Goal: Task Accomplishment & Management: Manage account settings

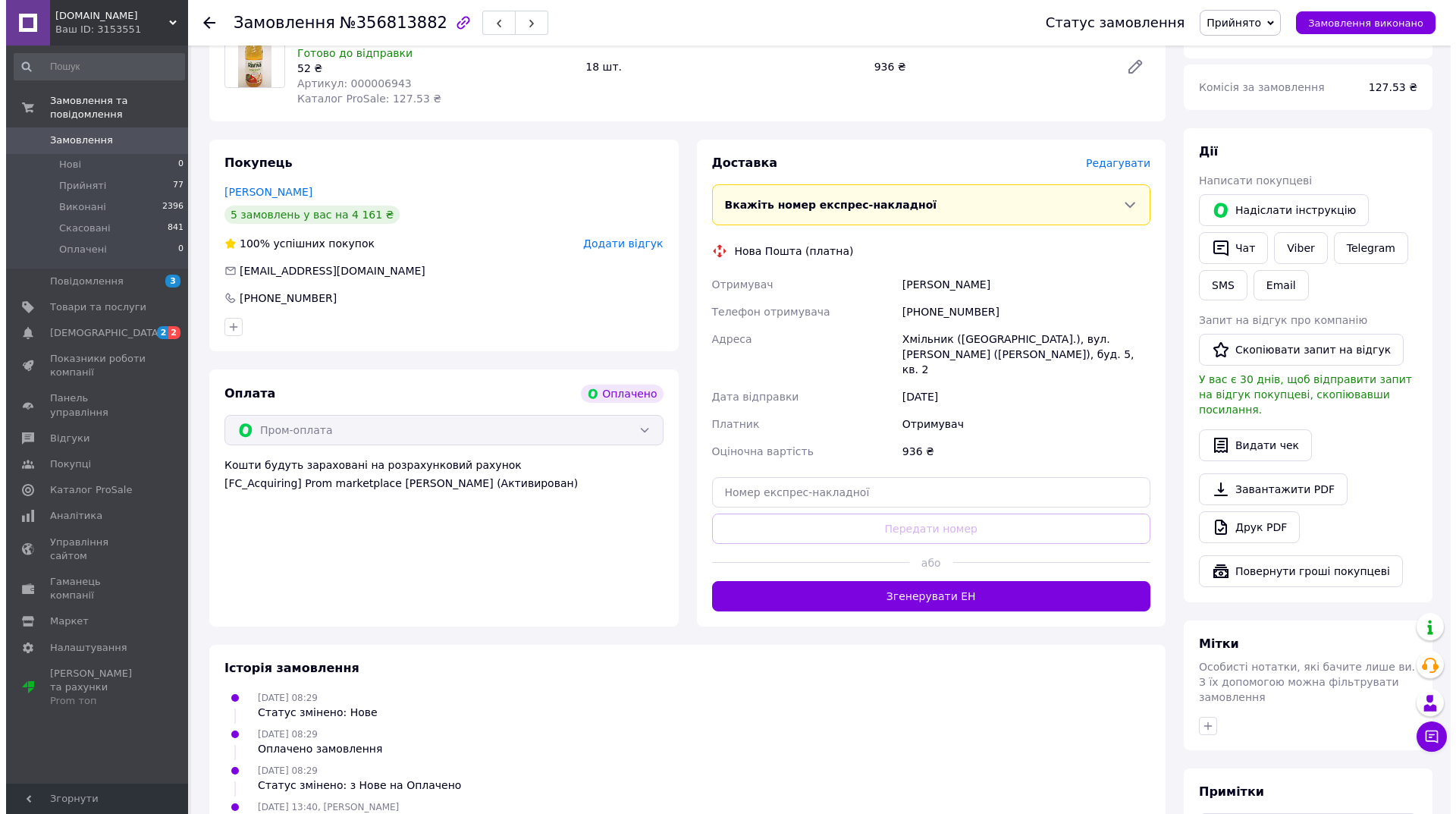
scroll to position [227, 0]
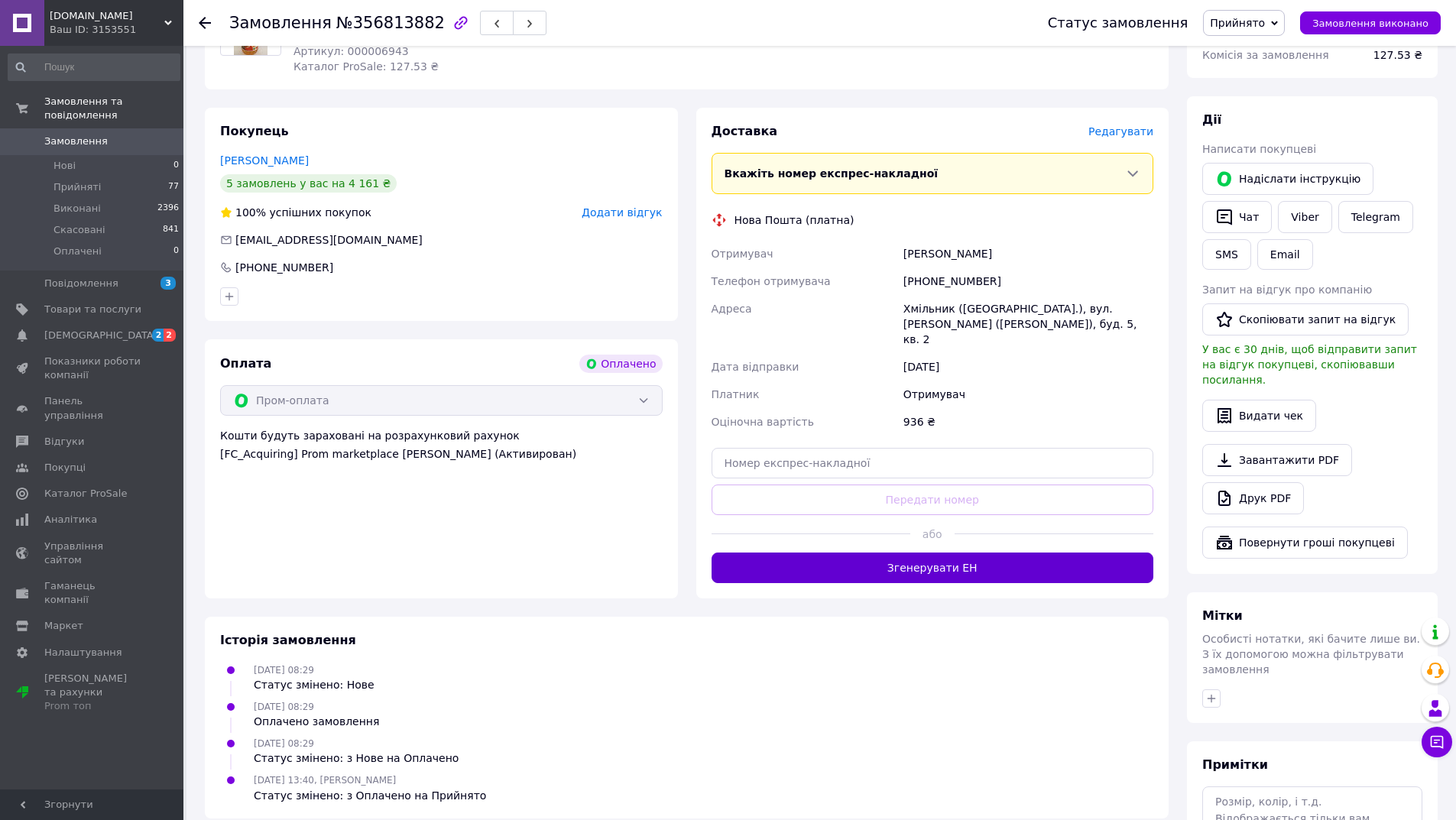
click at [936, 552] on button "Згенерувати ЕН" at bounding box center [933, 568] width 442 height 30
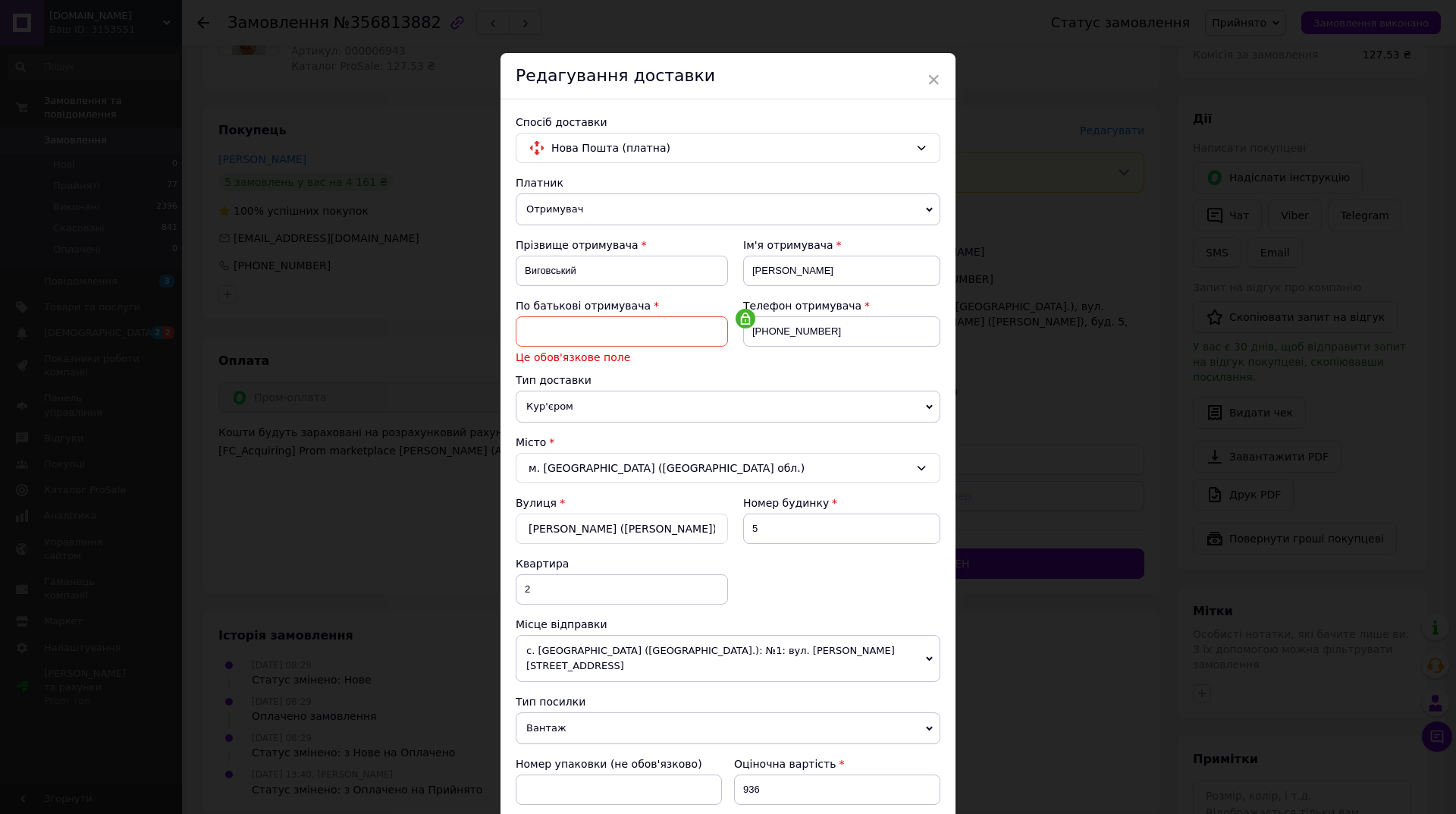
click at [648, 339] on input at bounding box center [621, 331] width 212 height 30
type input "[PERSON_NAME]"
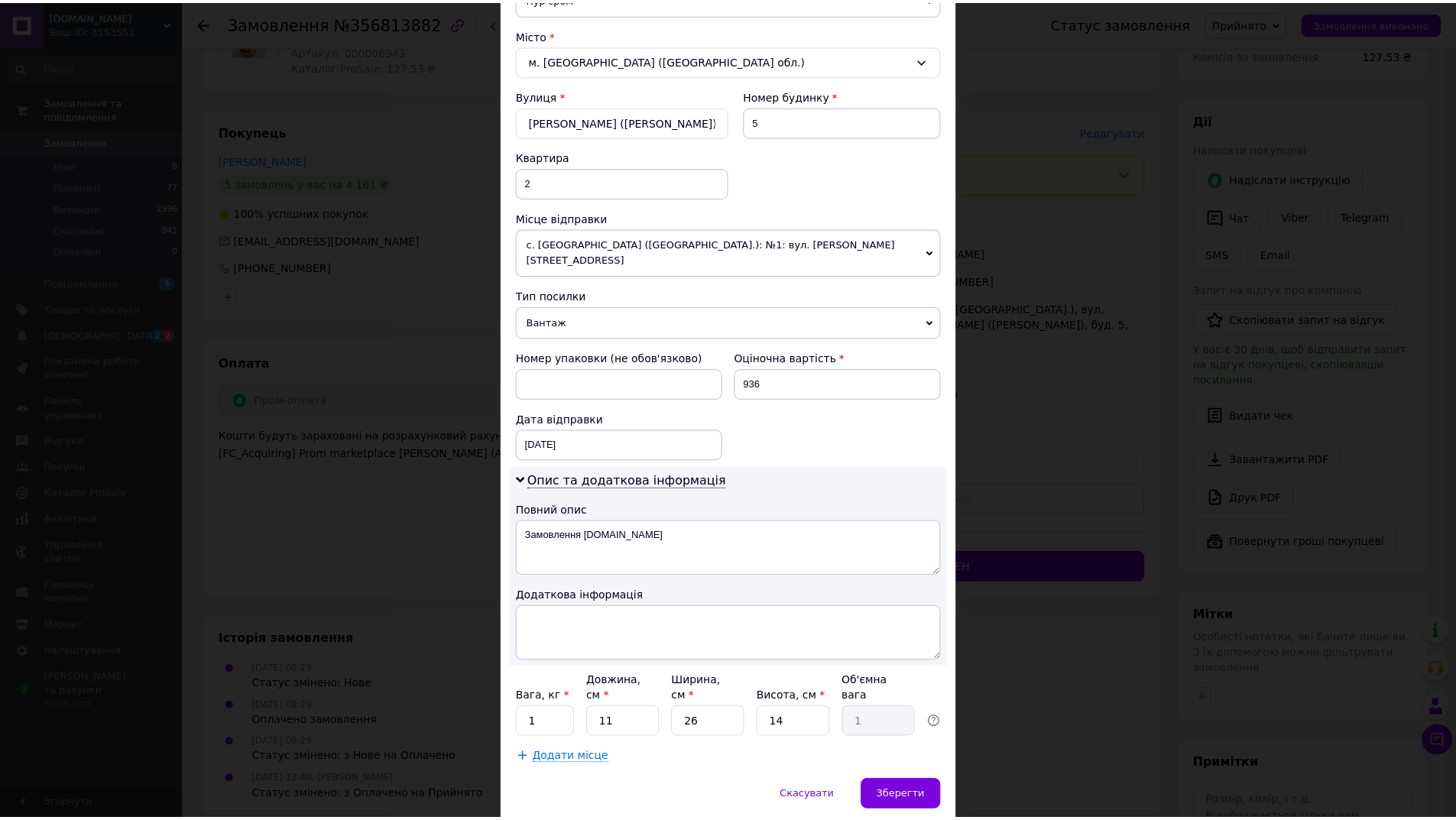
scroll to position [427, 0]
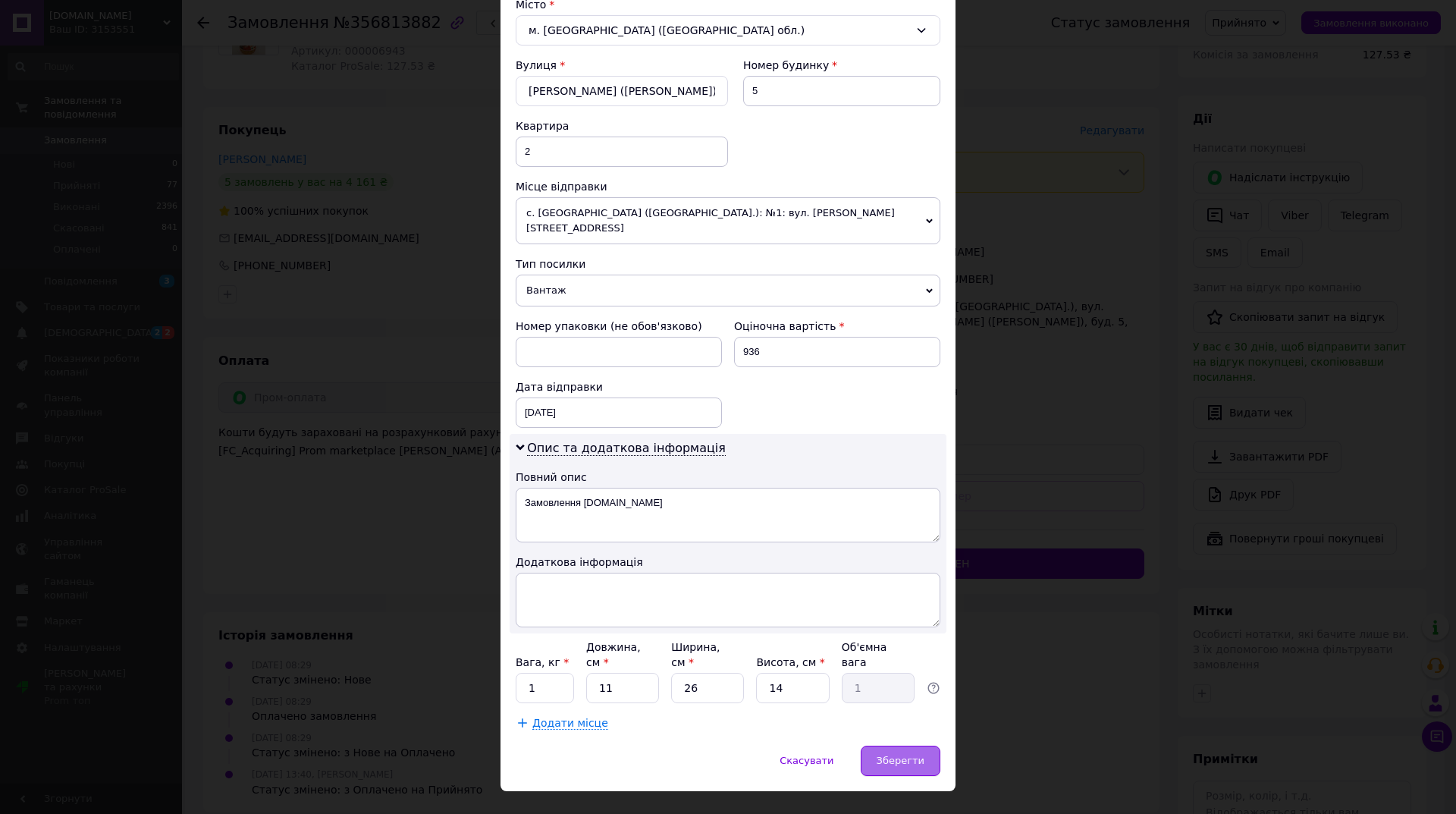
click at [891, 746] on div "Зберегти" at bounding box center [901, 761] width 80 height 30
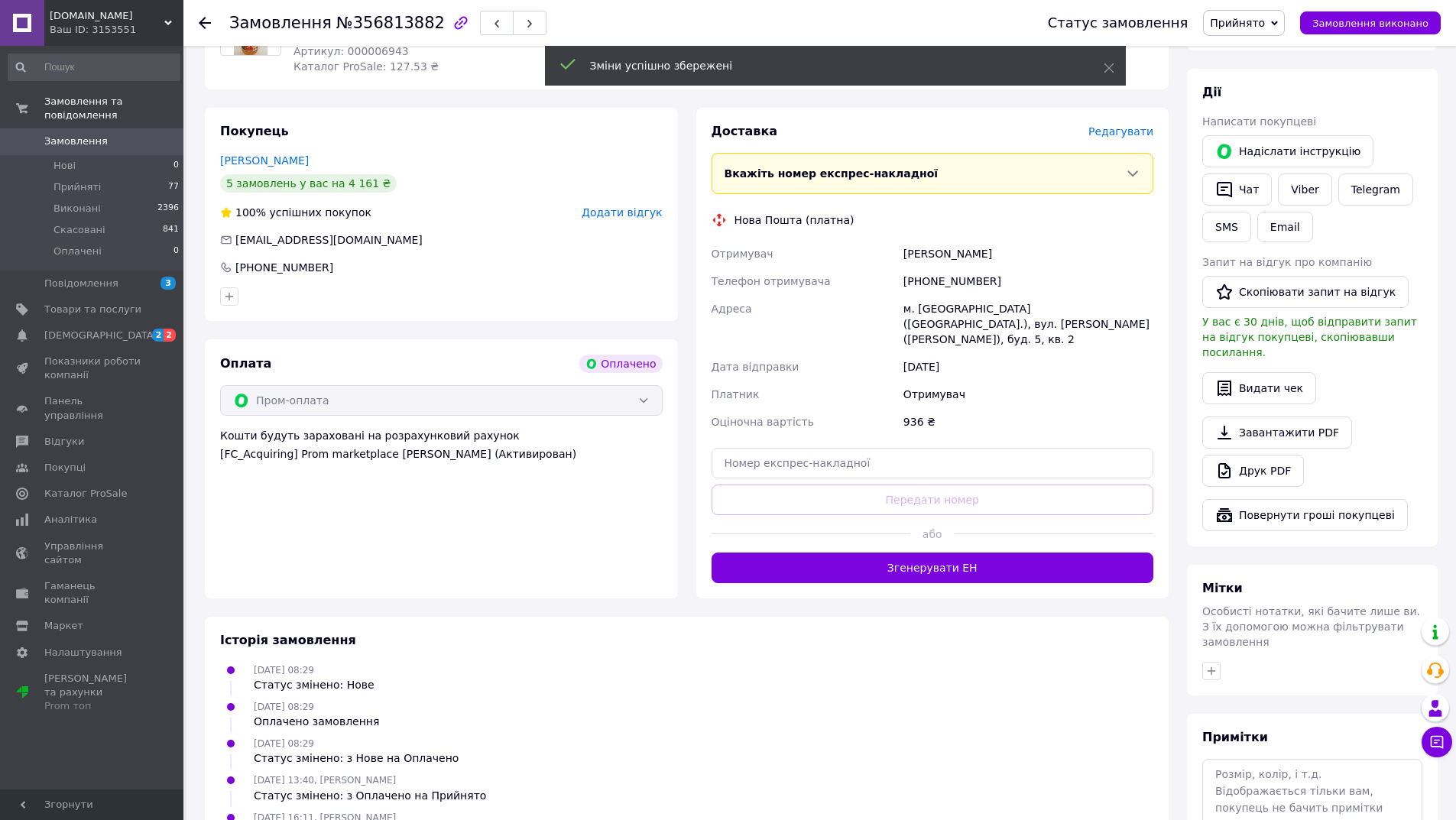
click at [942, 559] on button "Згенерувати ЕН" at bounding box center [933, 568] width 442 height 30
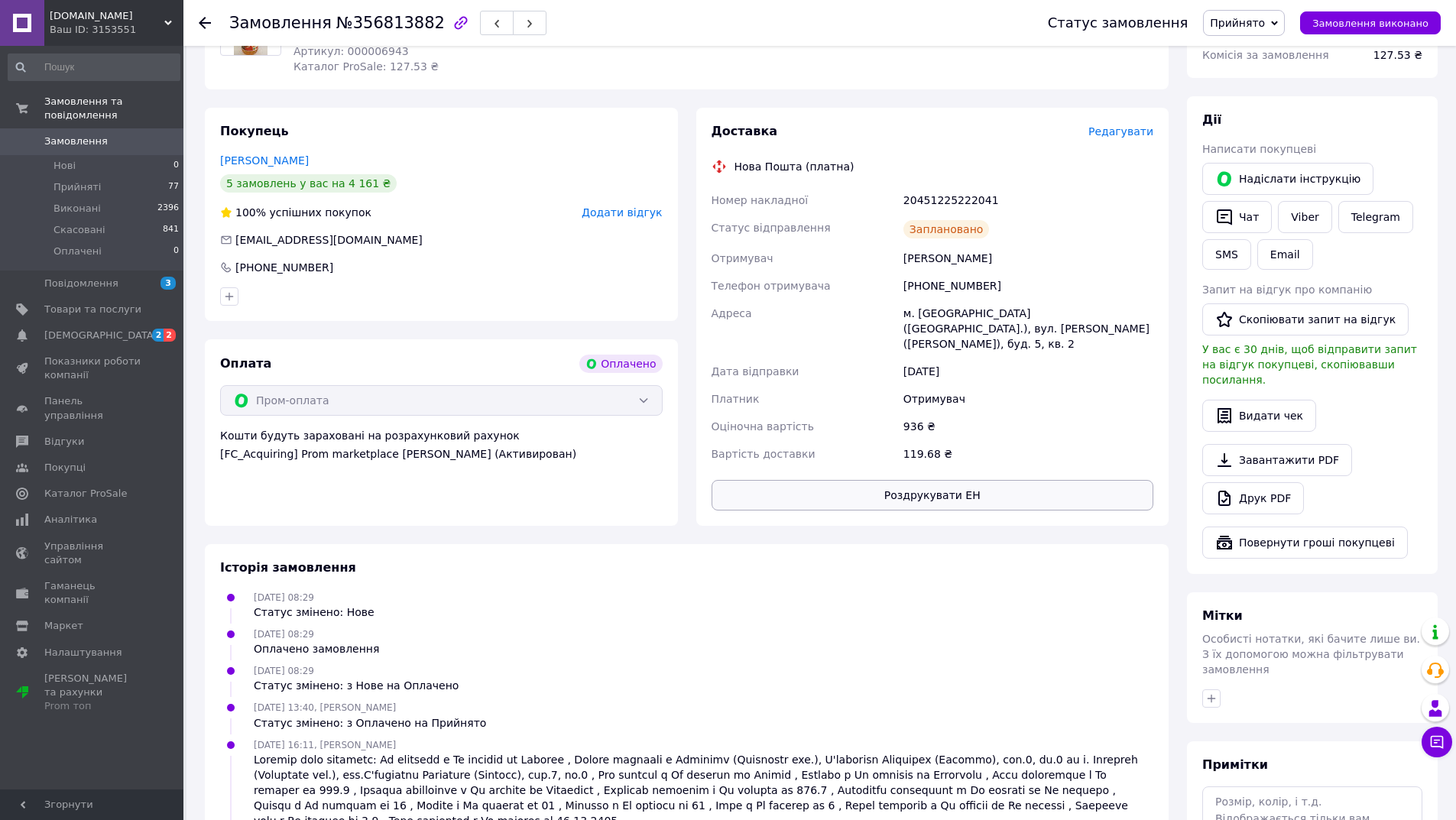
click at [921, 481] on button "Роздрукувати ЕН" at bounding box center [933, 495] width 442 height 30
click at [1324, 21] on button "Замовлення виконано" at bounding box center [1370, 23] width 141 height 23
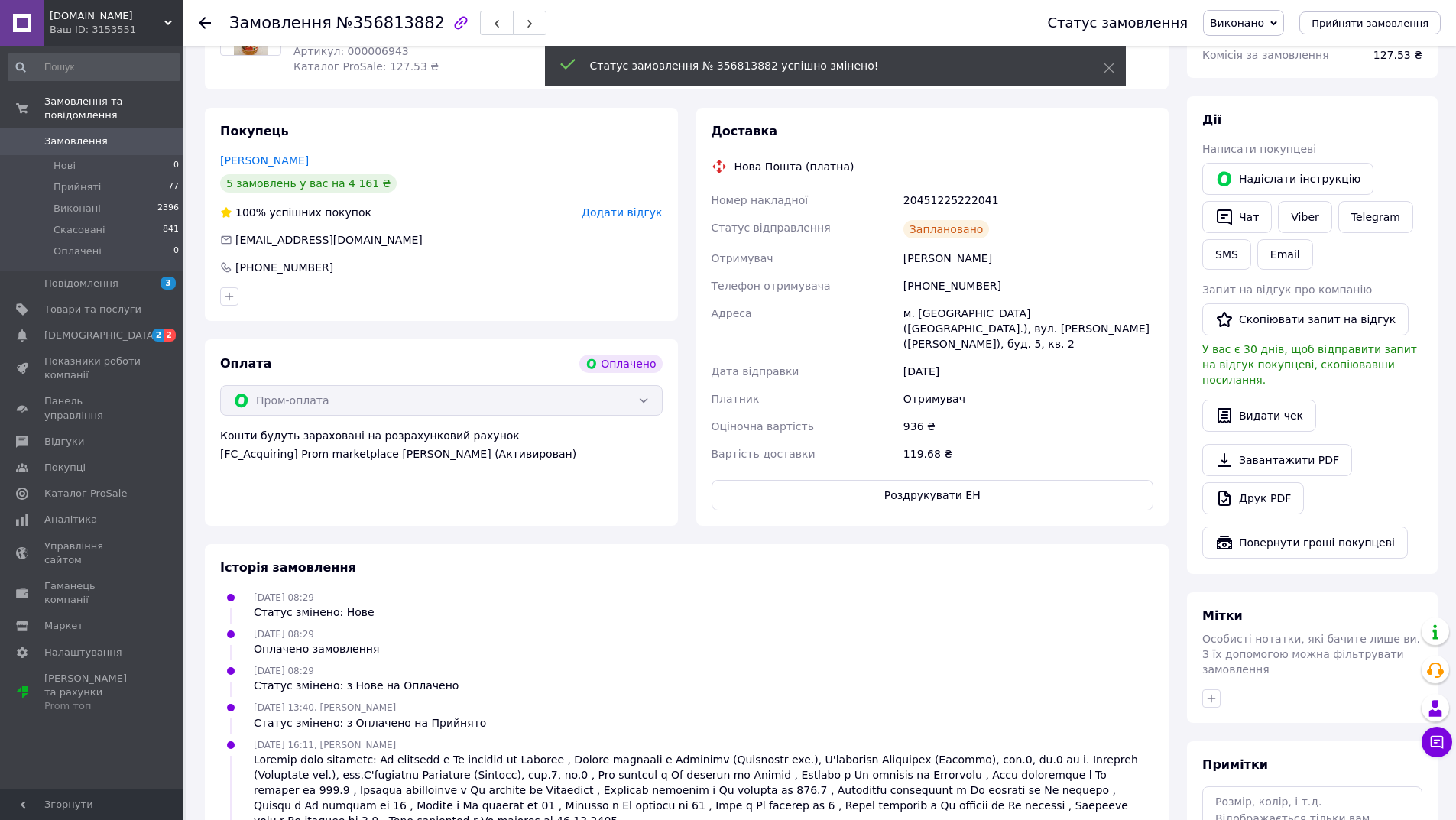
click at [202, 19] on use at bounding box center [205, 23] width 13 height 13
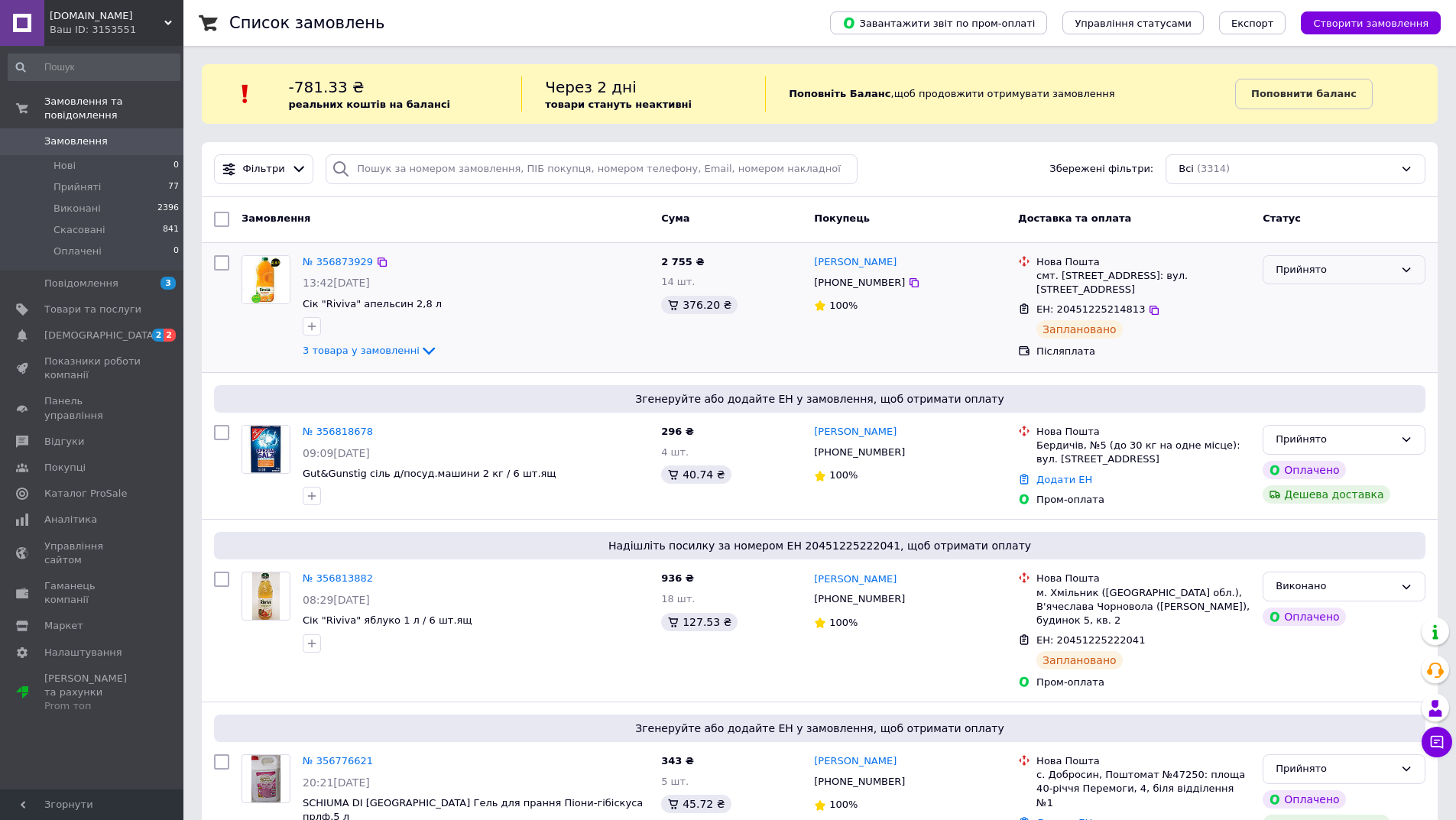
click at [1385, 269] on div "Прийнято" at bounding box center [1334, 270] width 118 height 16
click at [1306, 303] on li "Виконано" at bounding box center [1344, 302] width 161 height 29
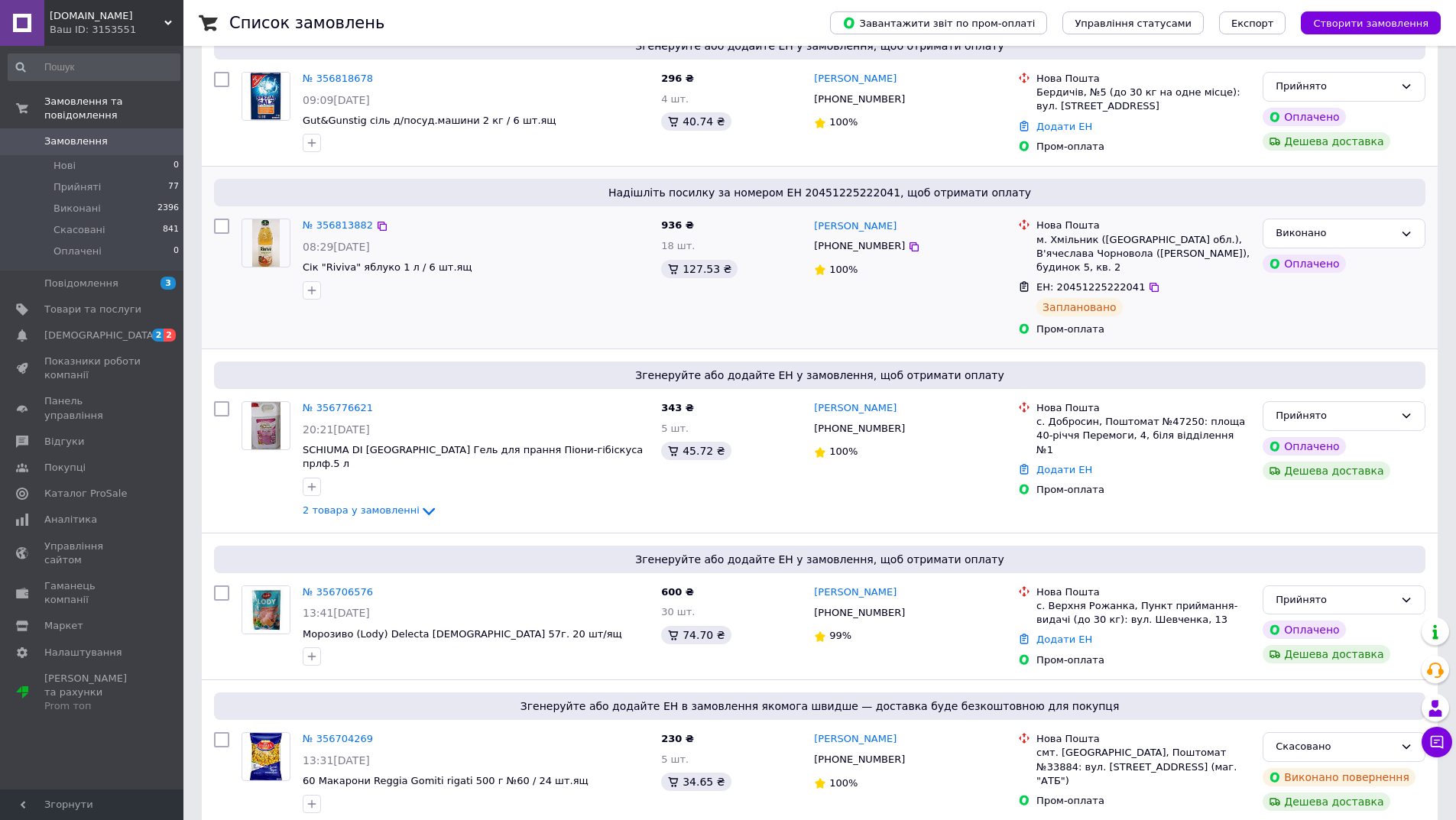
scroll to position [382, 0]
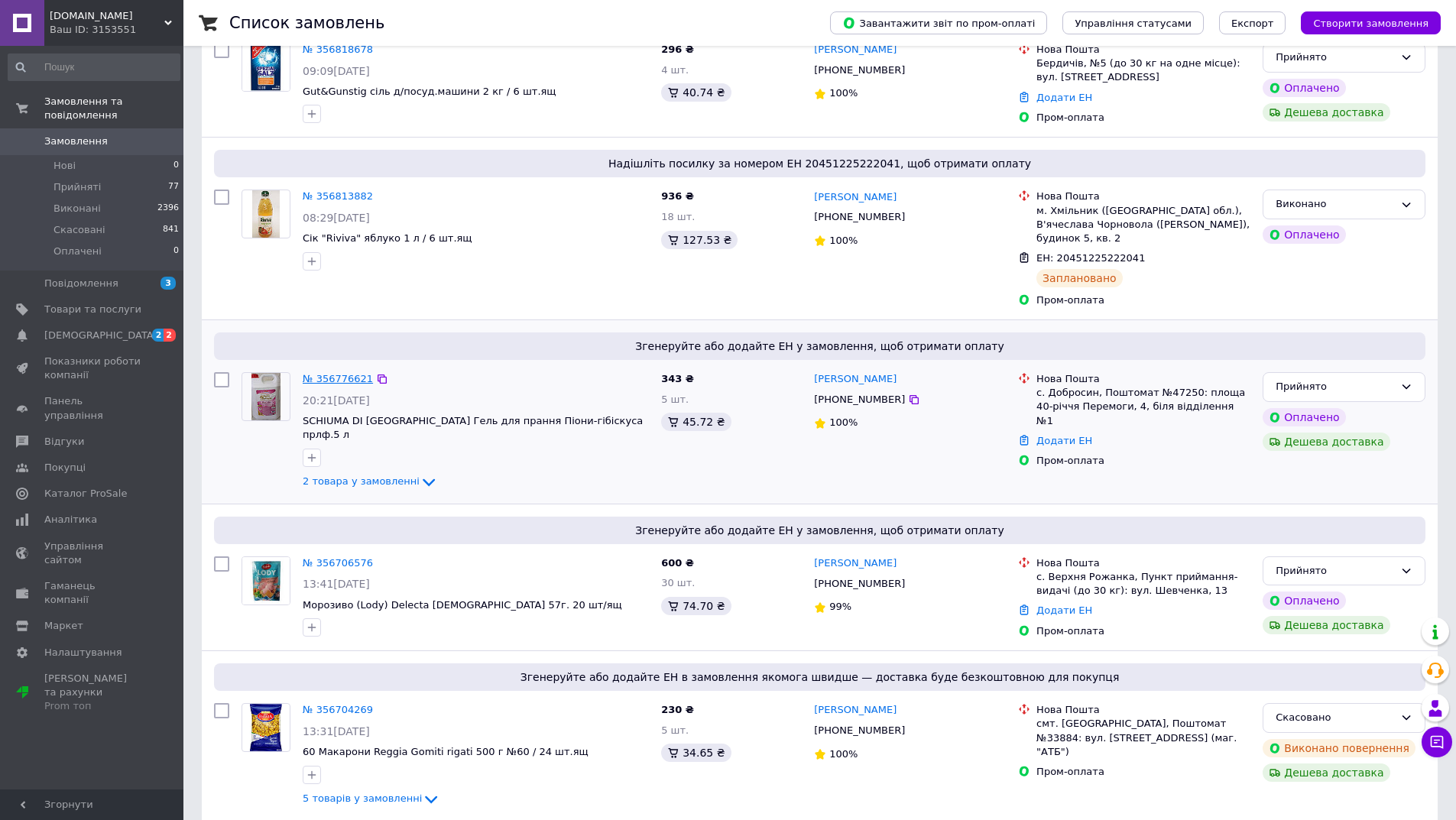
click at [347, 372] on link "№ 356776621" at bounding box center [338, 378] width 71 height 12
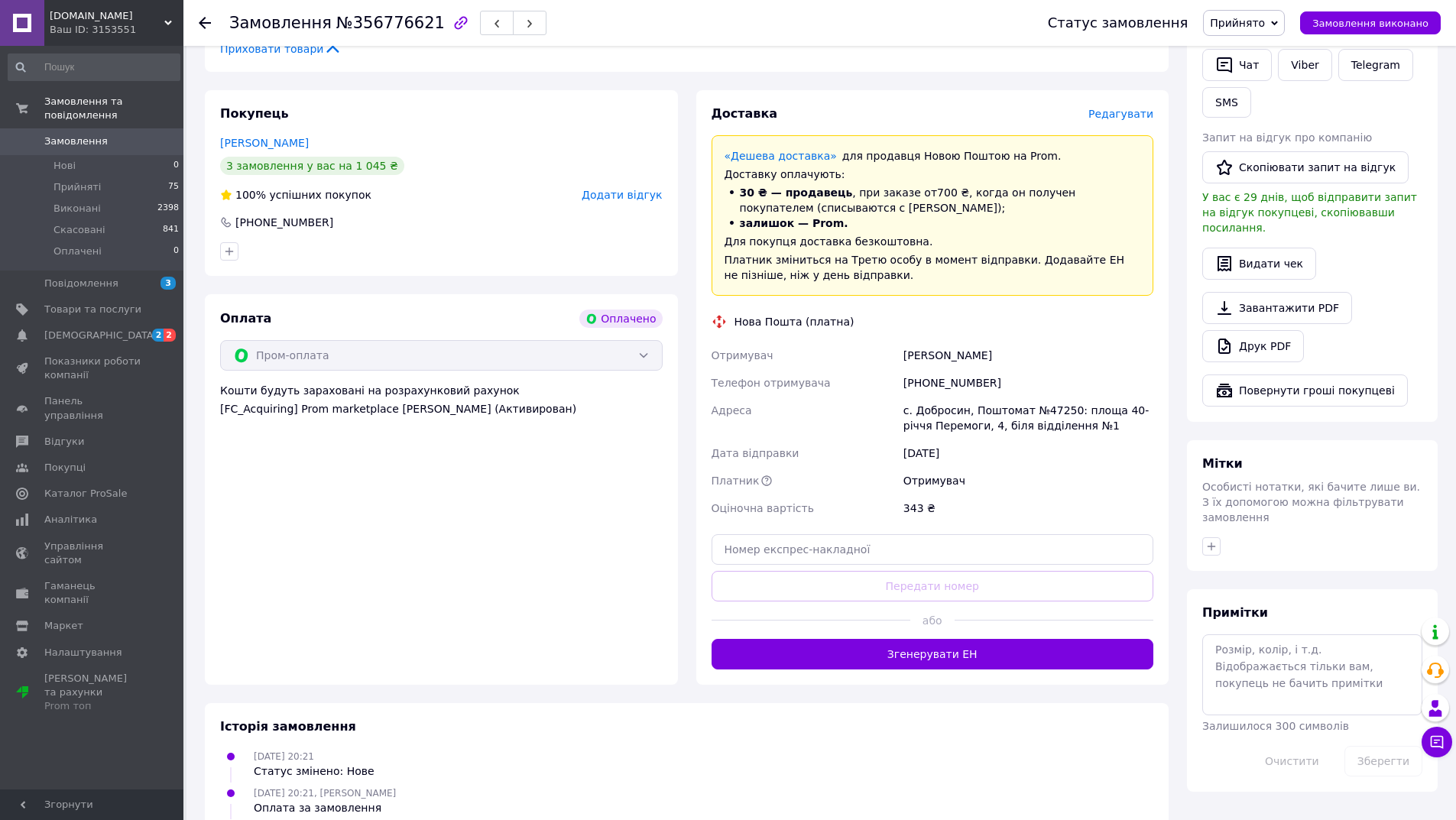
scroll to position [382, 0]
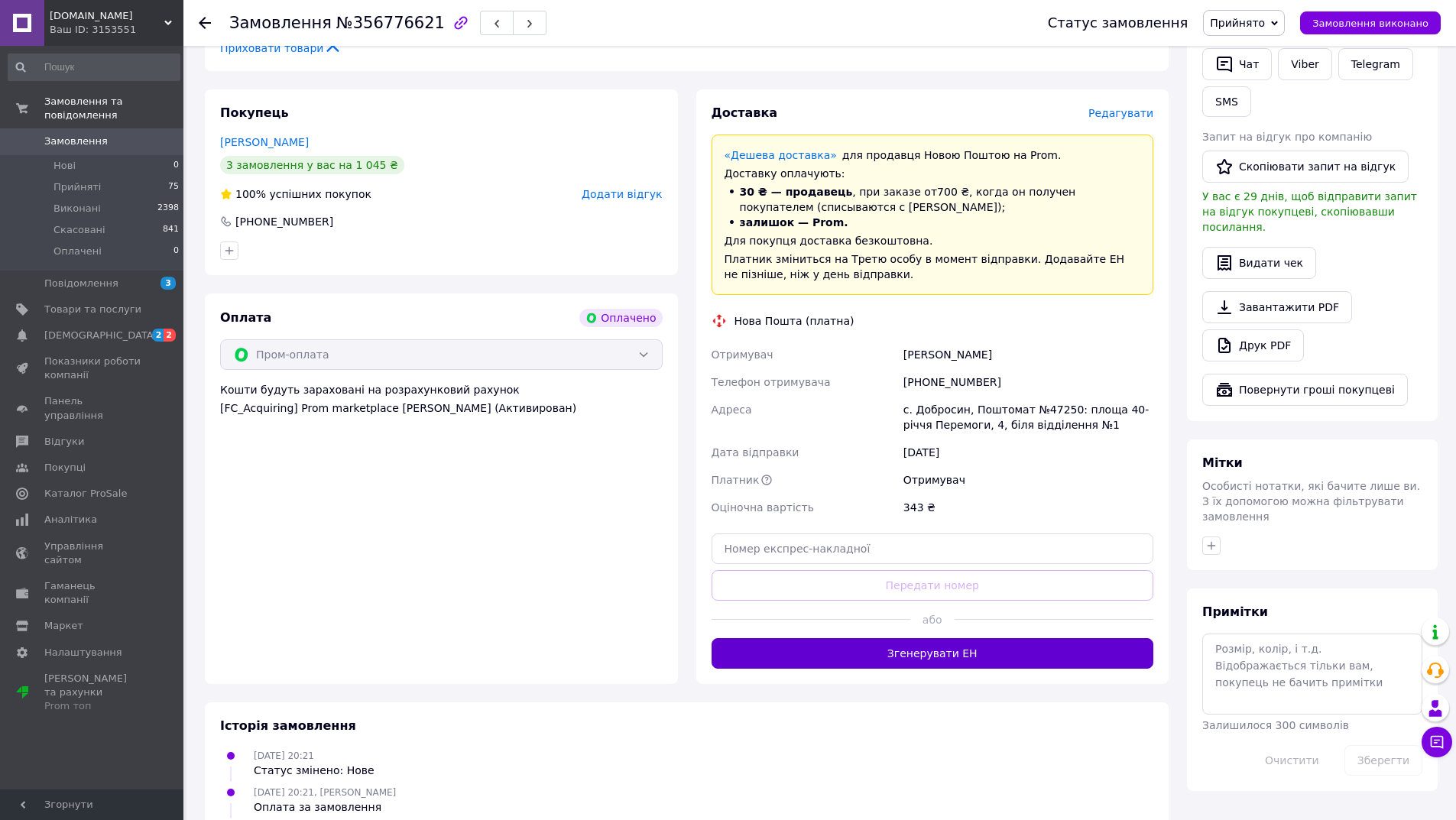
click at [929, 653] on button "Згенерувати ЕН" at bounding box center [933, 653] width 442 height 30
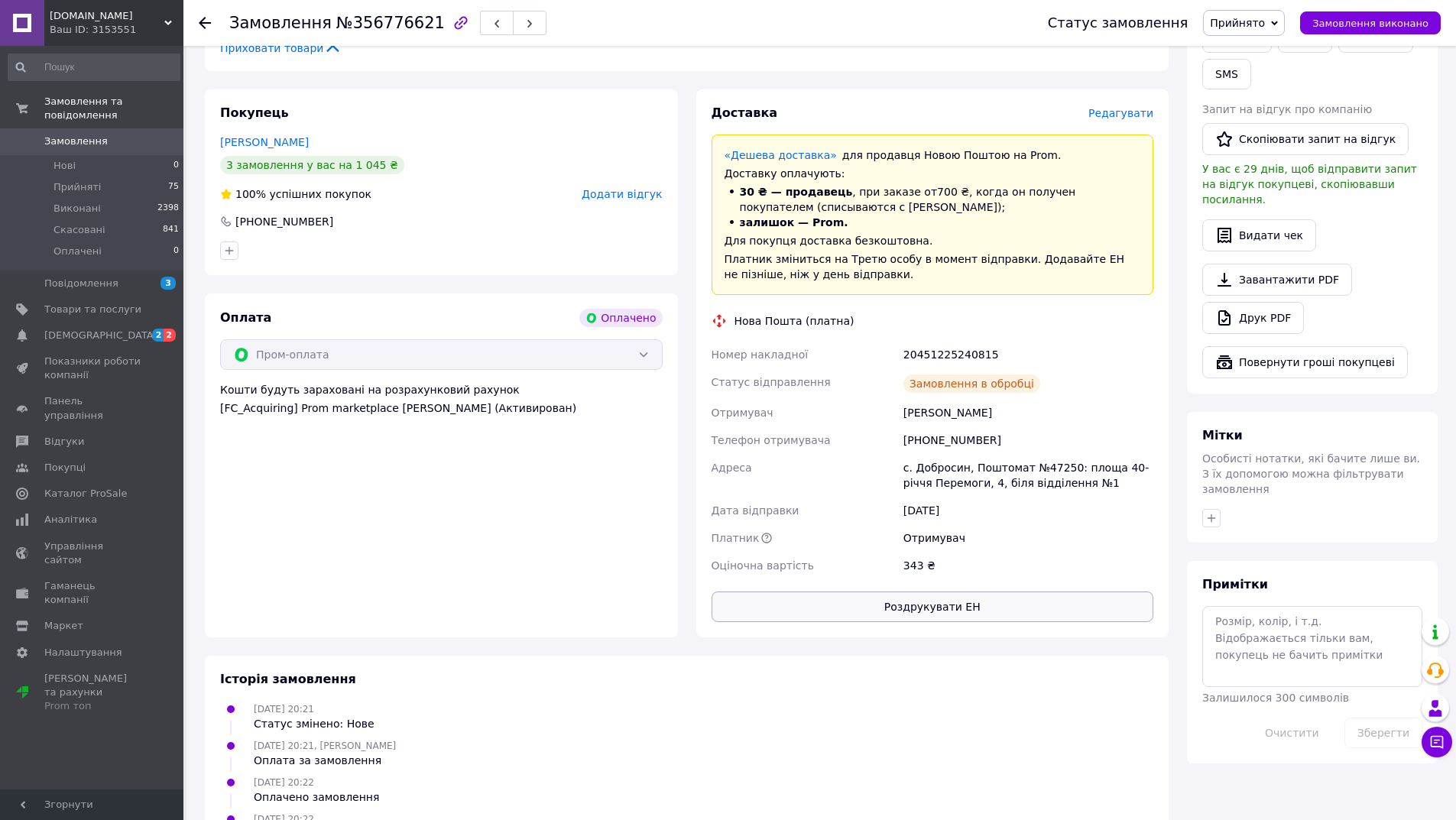
click at [926, 614] on button "Роздрукувати ЕН" at bounding box center [933, 607] width 442 height 30
click at [1370, 26] on span "Замовлення виконано" at bounding box center [1370, 23] width 116 height 12
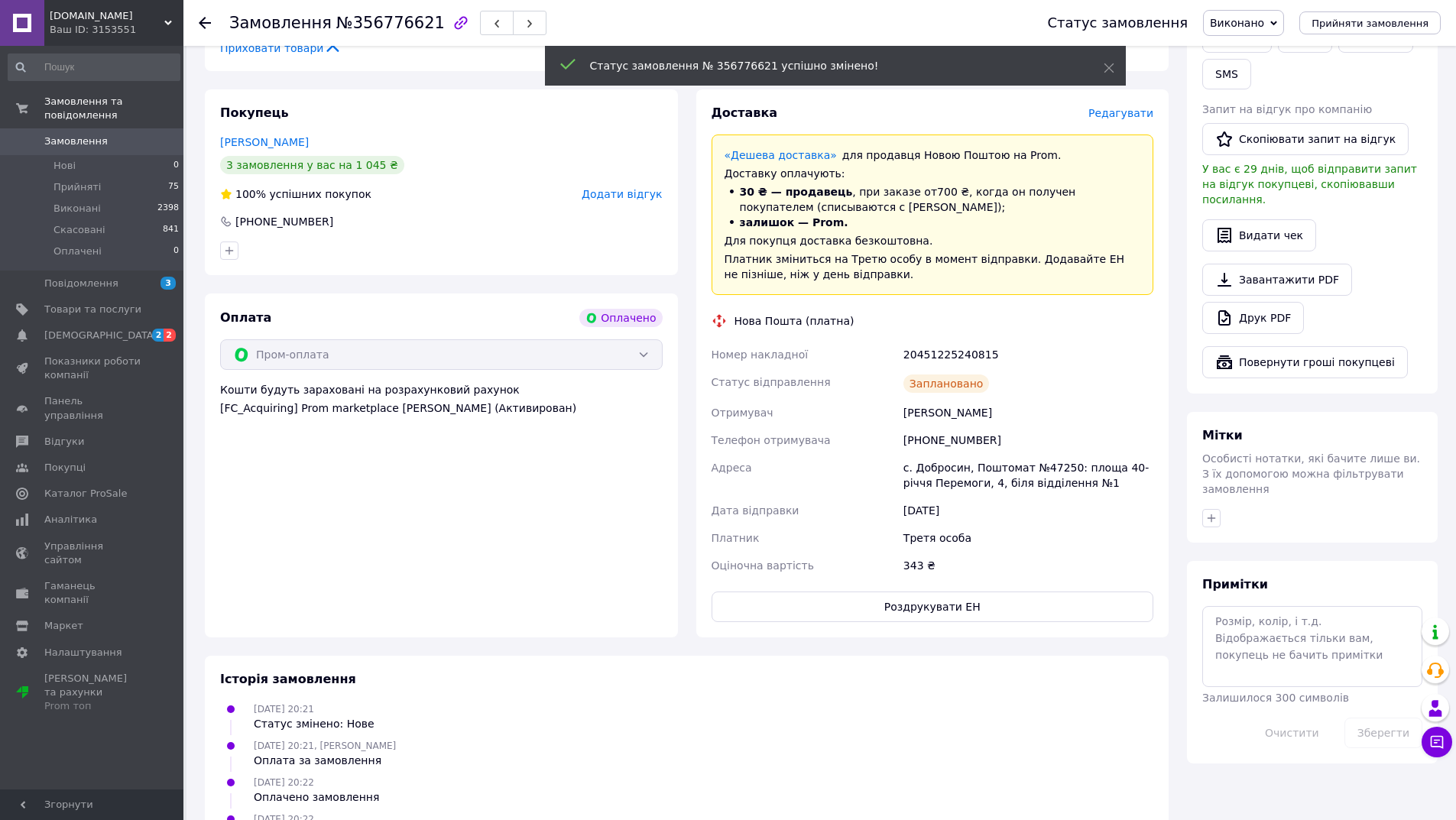
click at [201, 27] on icon at bounding box center [205, 23] width 13 height 13
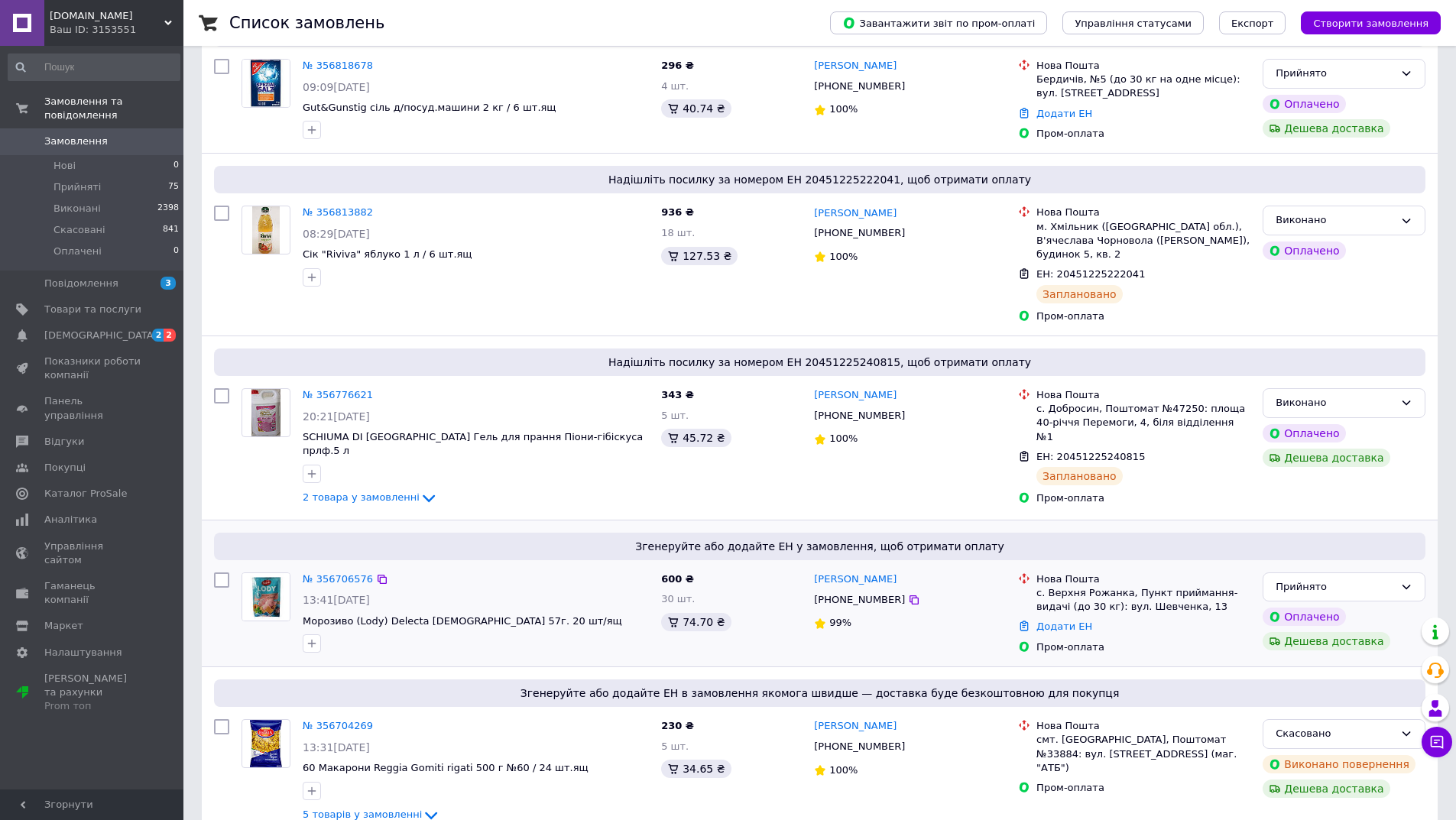
scroll to position [382, 0]
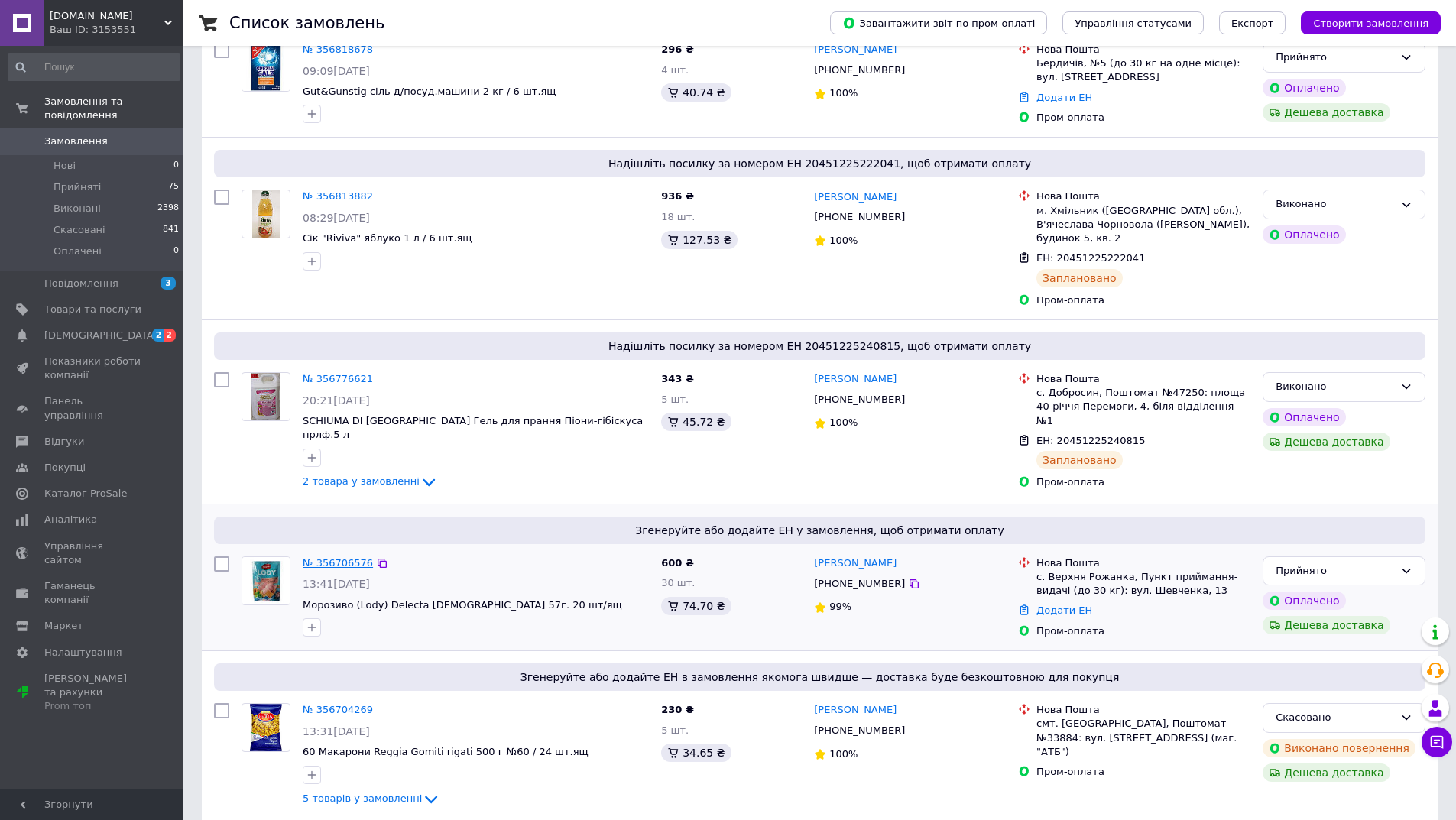
click at [332, 557] on link "№ 356706576" at bounding box center [338, 562] width 71 height 12
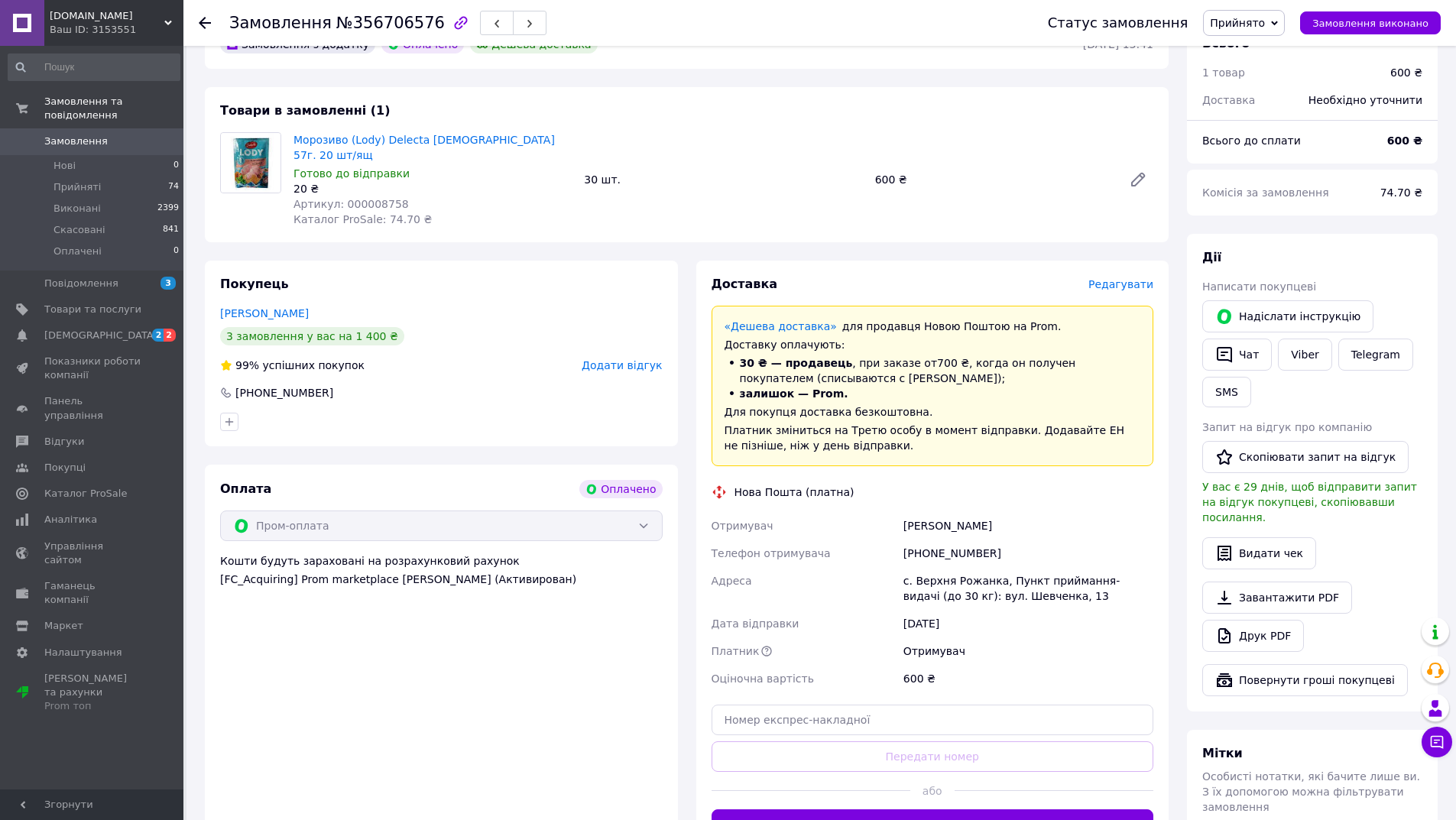
scroll to position [229, 0]
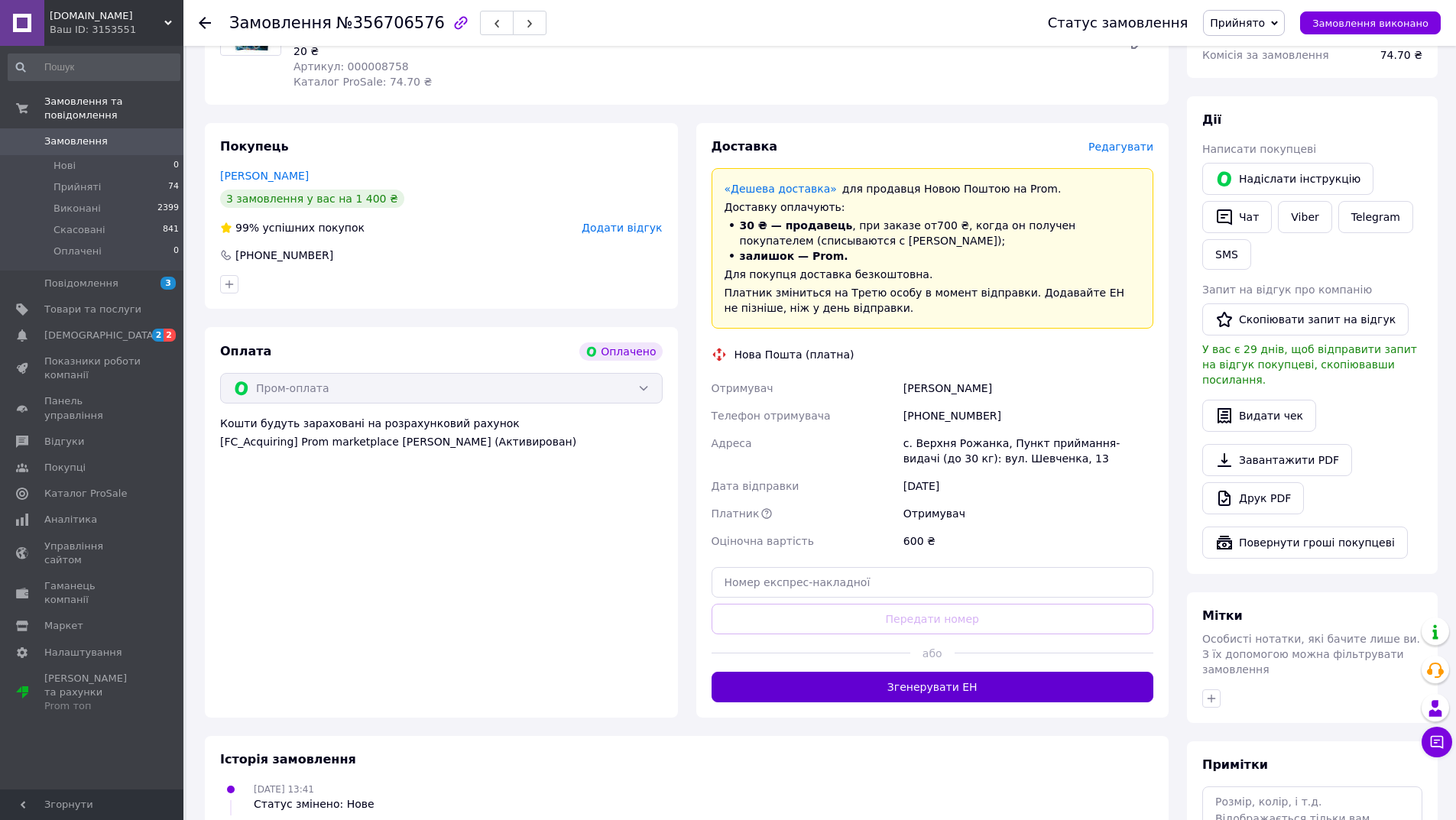
click at [890, 671] on button "Згенерувати ЕН" at bounding box center [933, 687] width 442 height 30
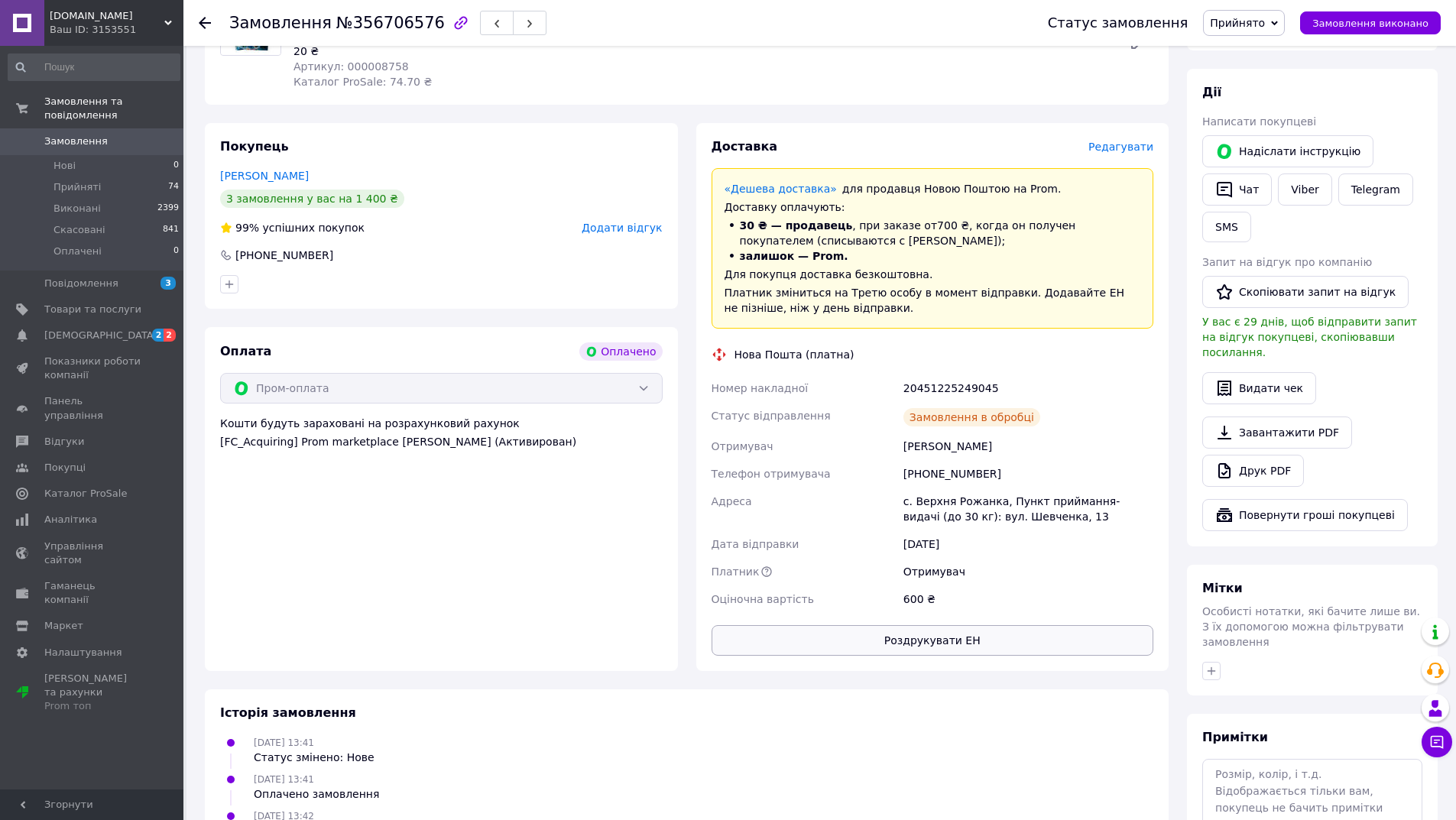
click at [916, 628] on button "Роздрукувати ЕН" at bounding box center [933, 640] width 442 height 30
click at [1338, 23] on span "Замовлення виконано" at bounding box center [1370, 23] width 116 height 12
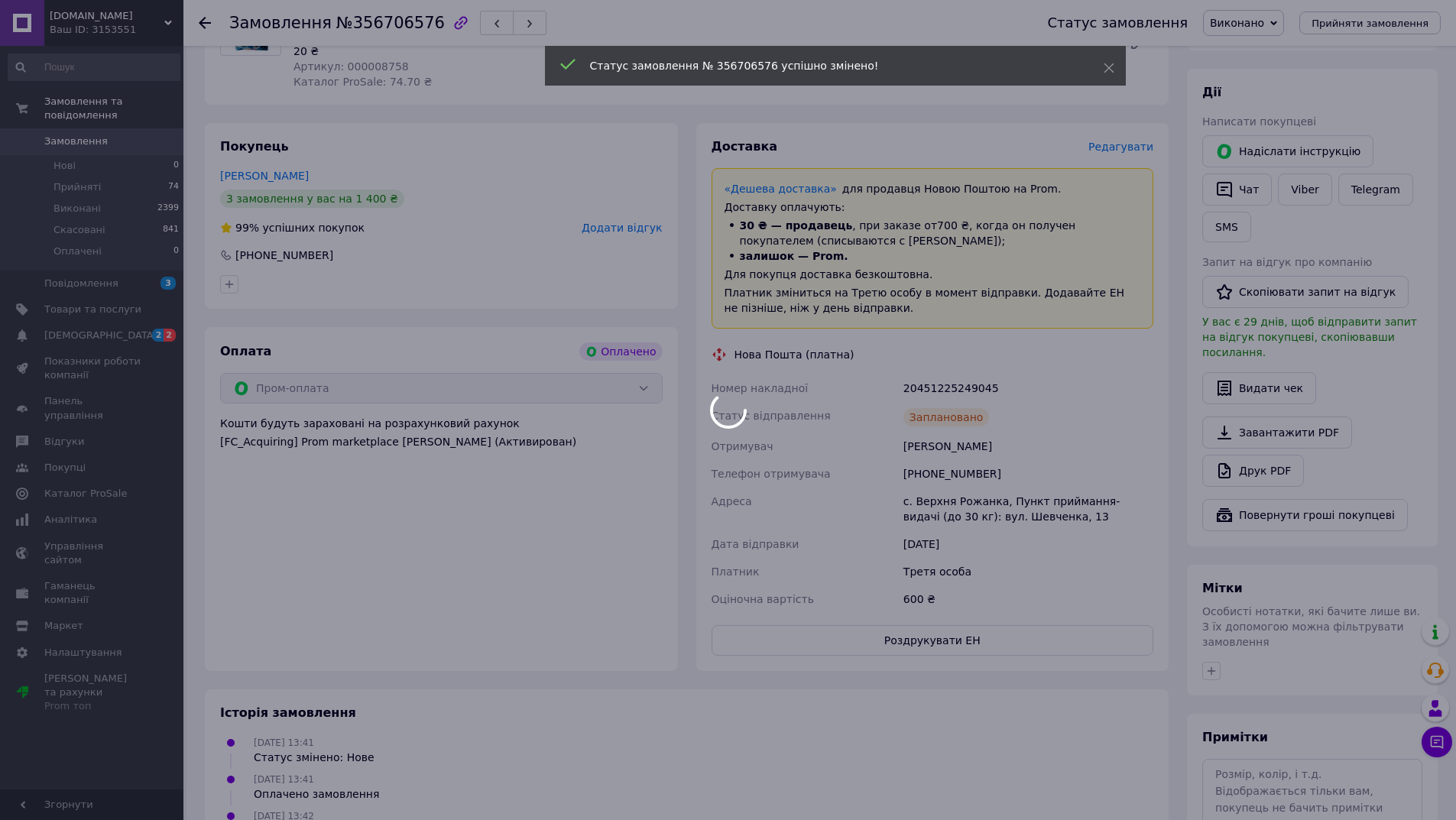
click at [206, 23] on div at bounding box center [728, 410] width 1456 height 820
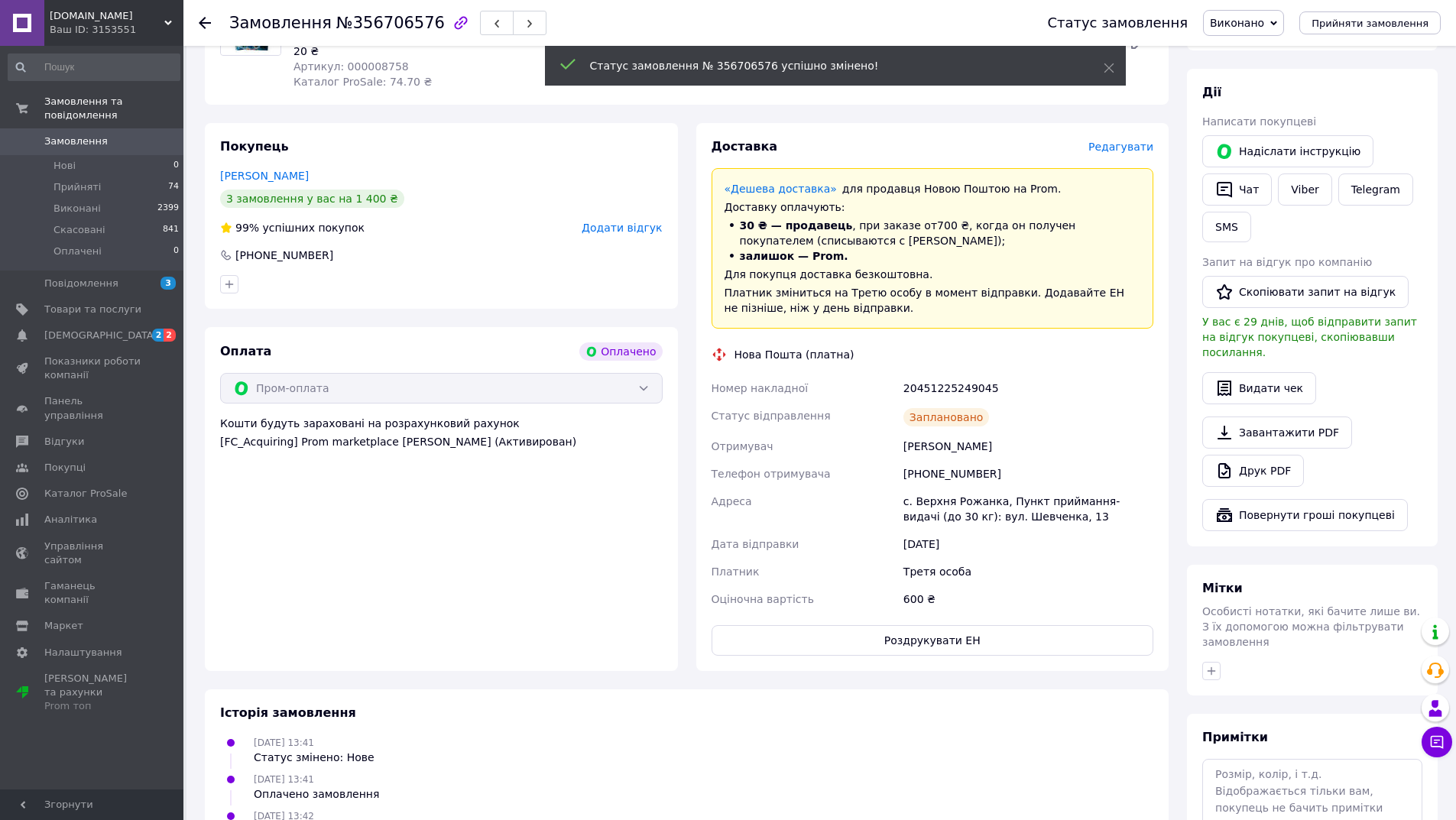
click at [204, 26] on icon at bounding box center [205, 23] width 13 height 13
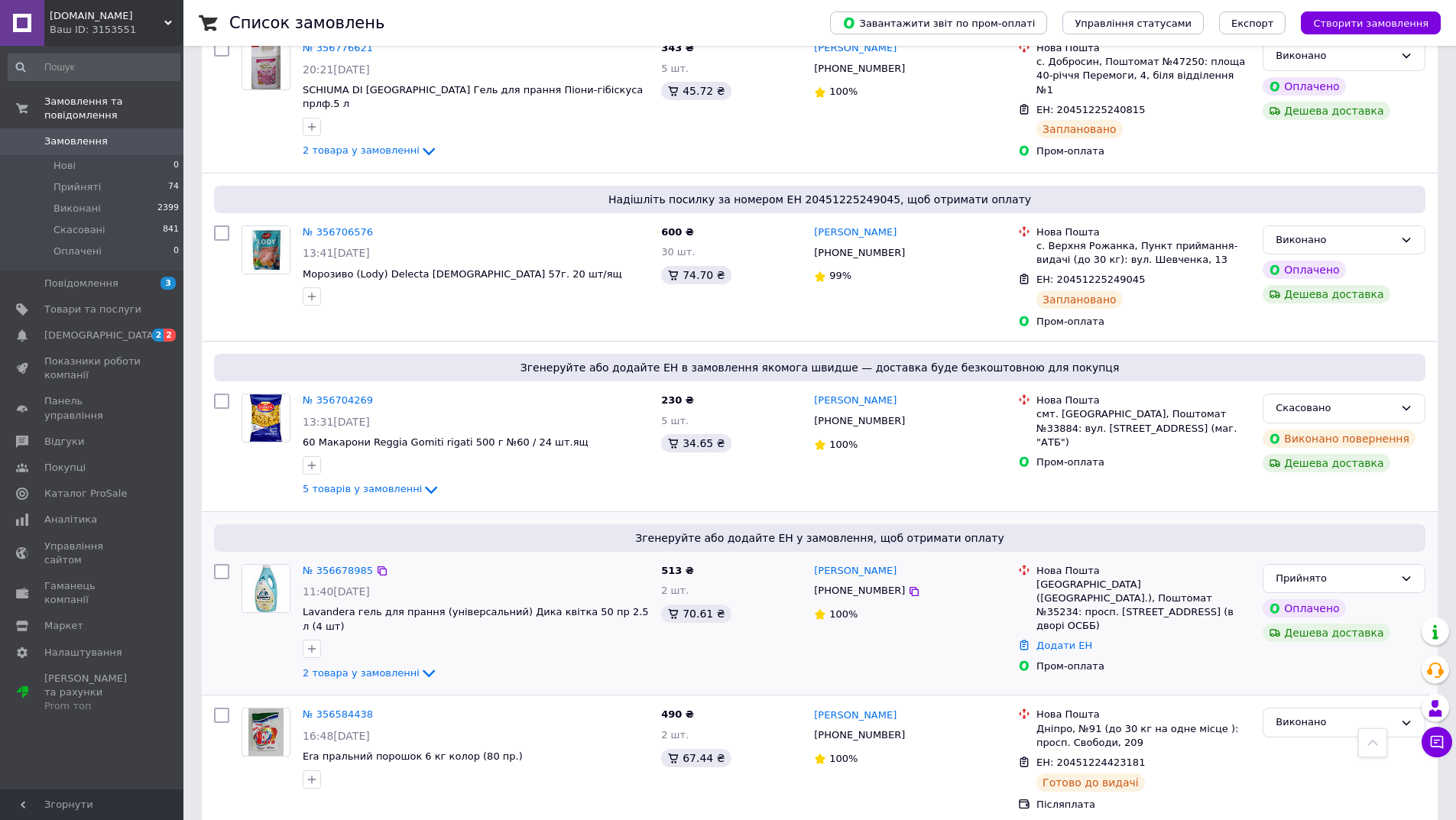
scroll to position [764, 0]
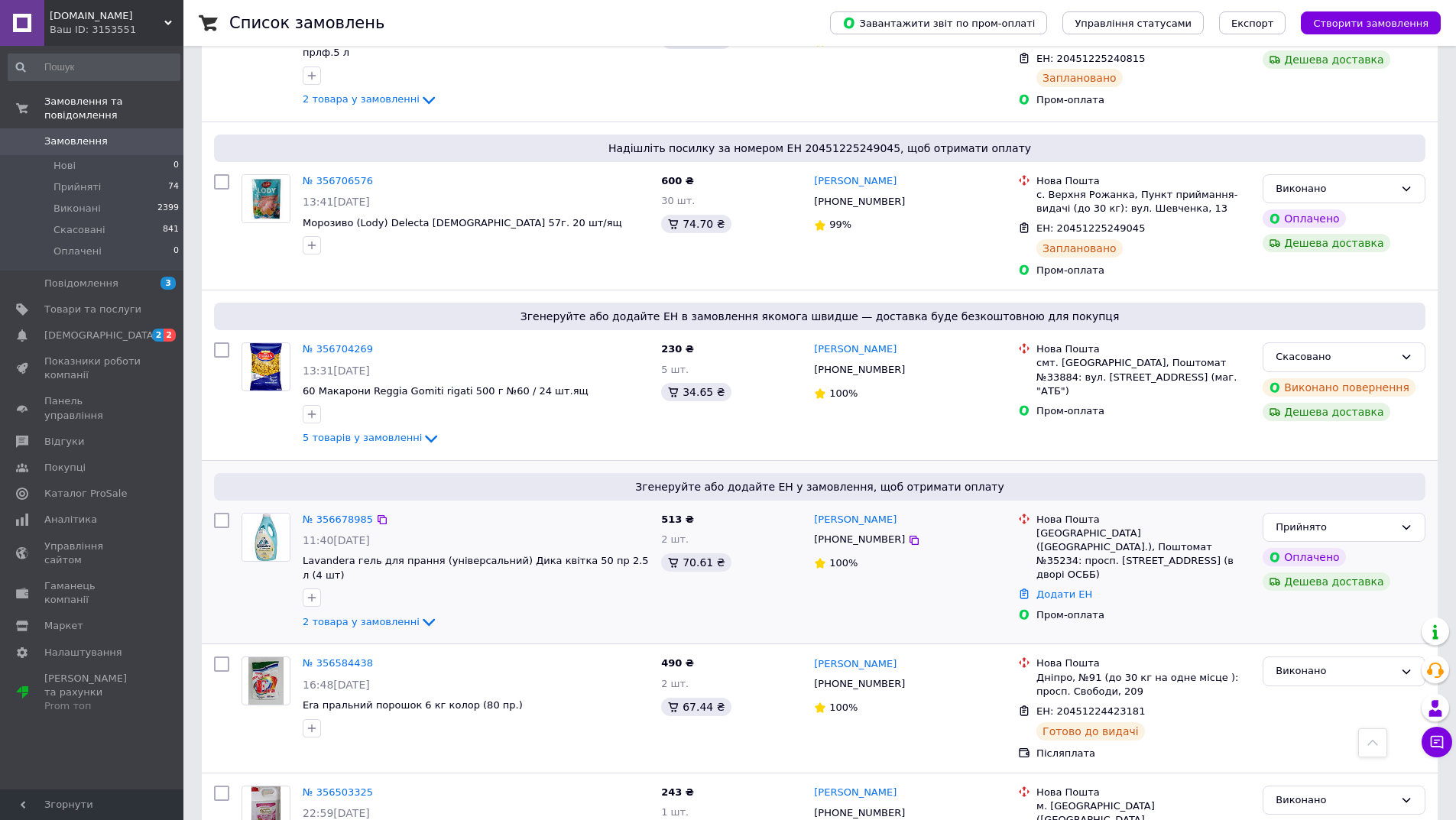
click at [332, 507] on div "№ 356678985 11:40[DATE] Lavandera гель для прання (універсальний) Дика квітка 5…" at bounding box center [475, 572] width 358 height 132
click at [333, 514] on link "№ 356678985" at bounding box center [338, 519] width 71 height 12
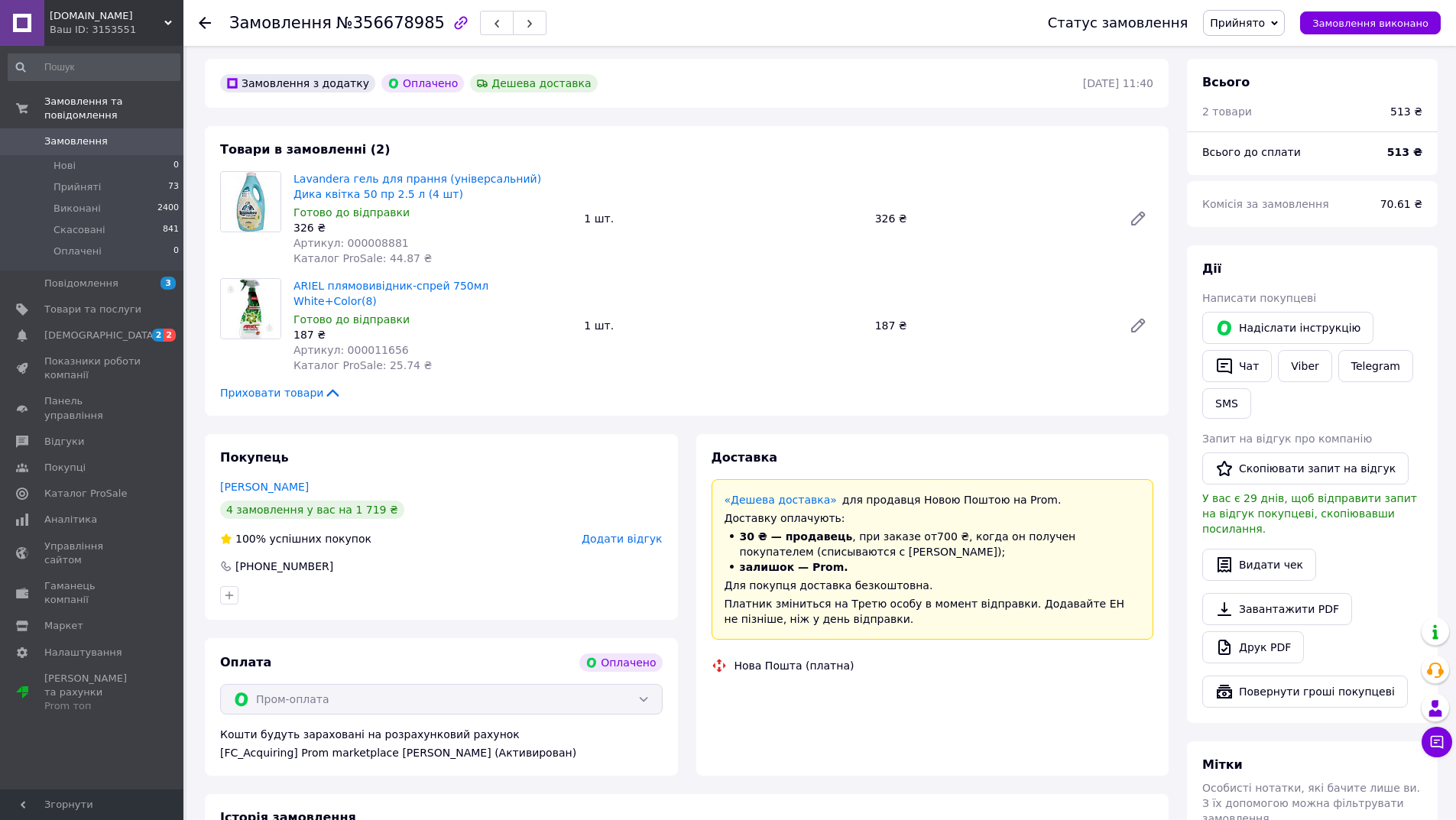
scroll to position [313, 0]
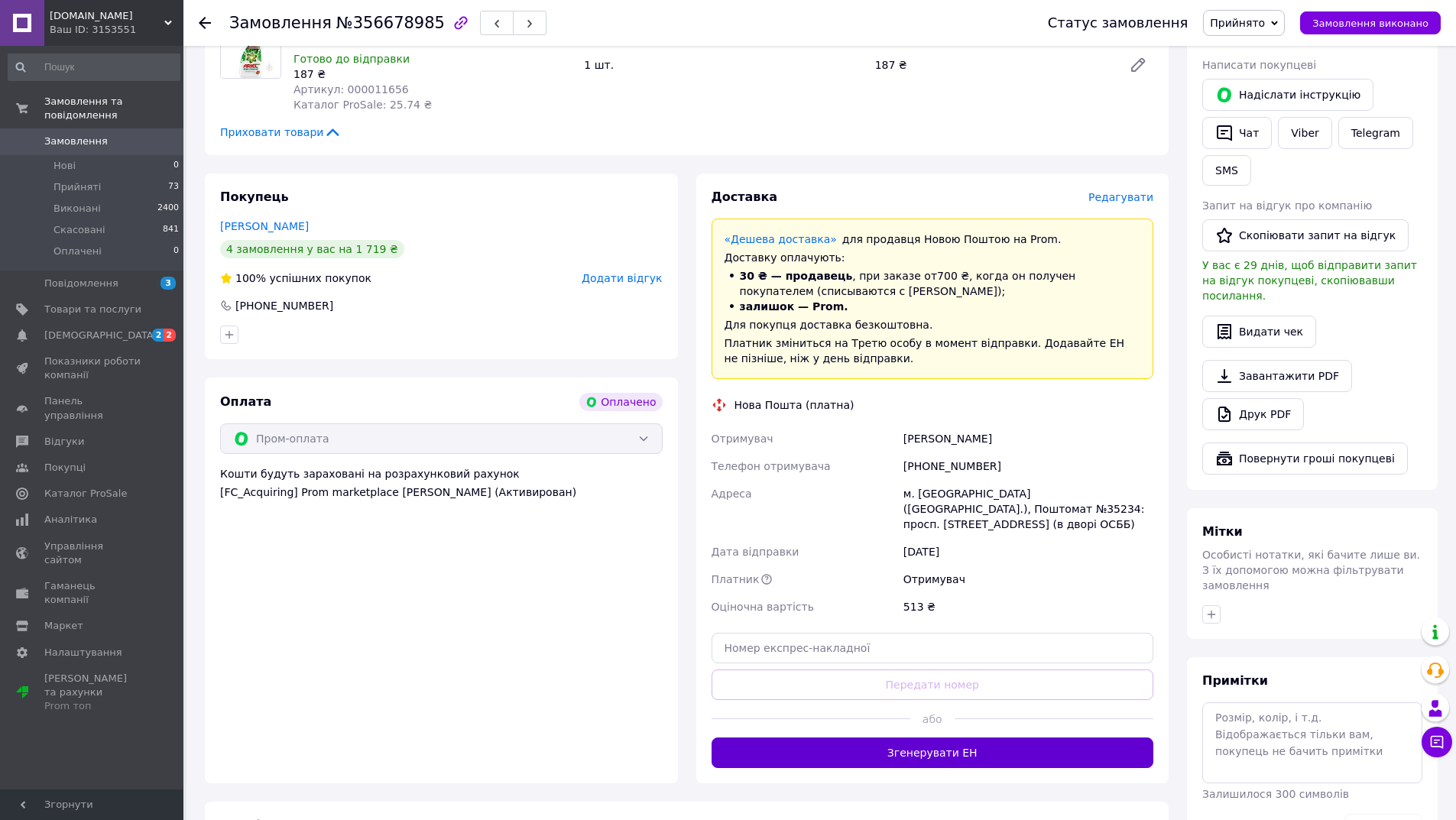
click at [931, 738] on button "Згенерувати ЕН" at bounding box center [933, 753] width 442 height 30
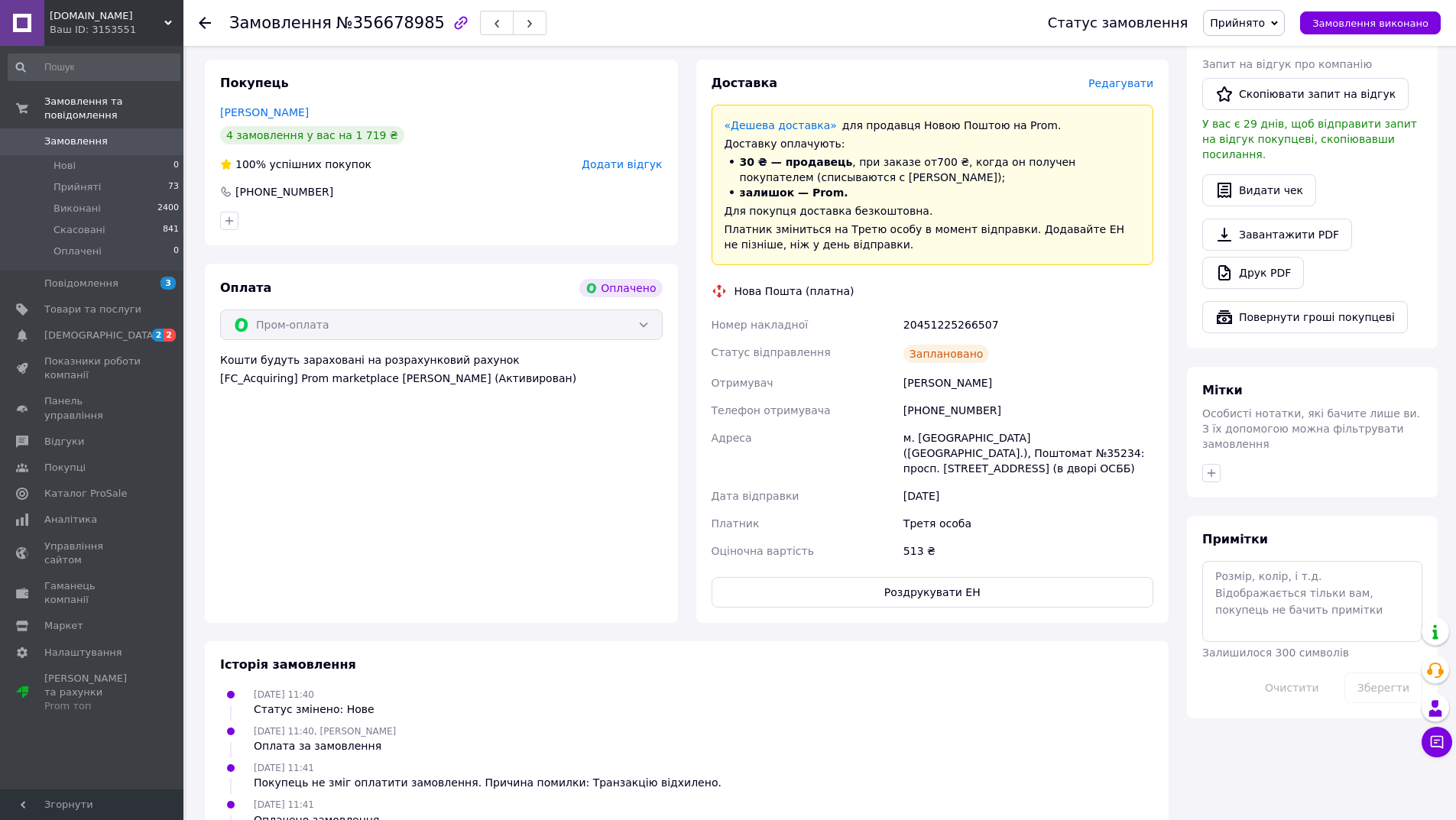
scroll to position [542, 0]
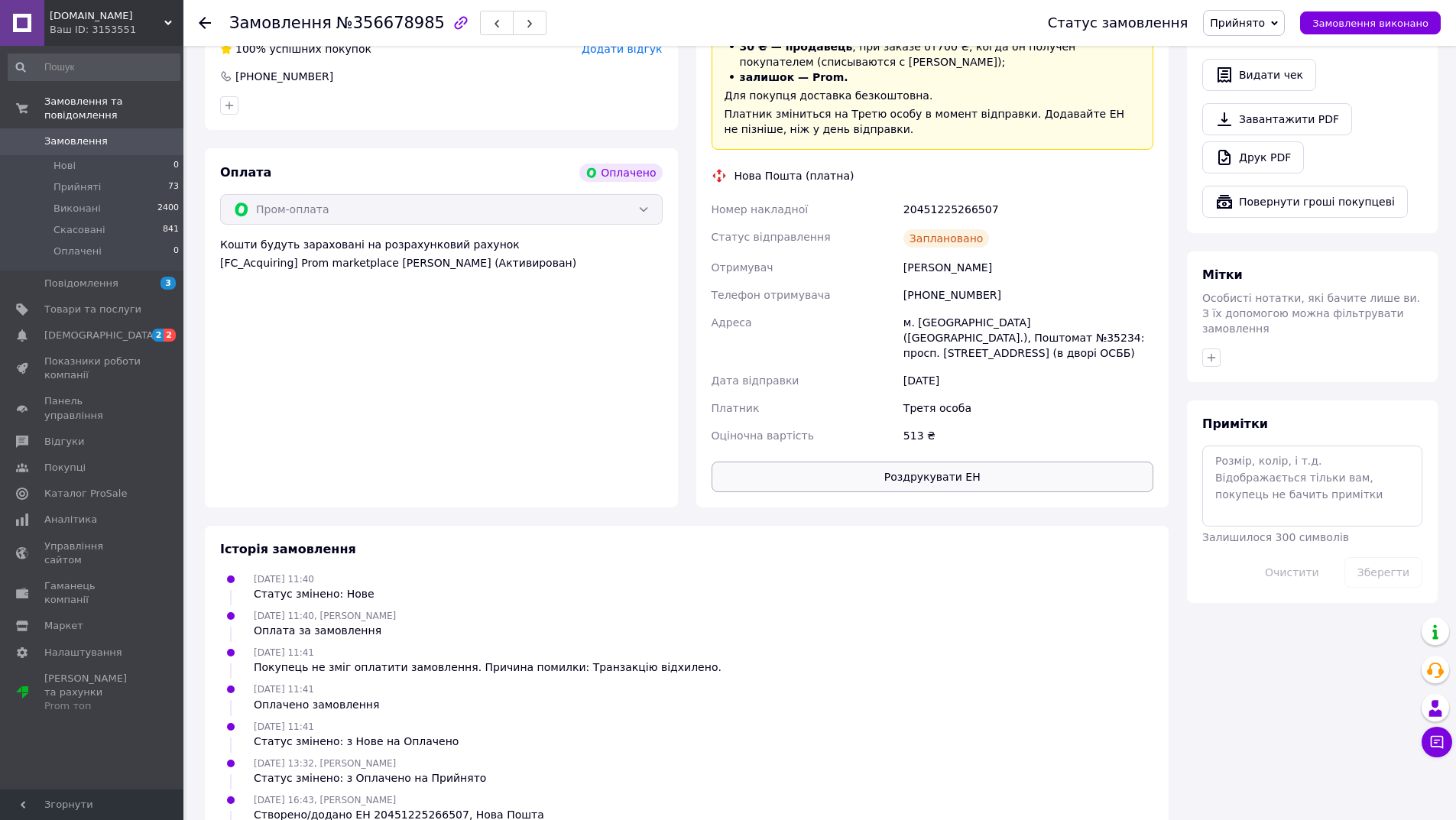
click at [940, 461] on button "Роздрукувати ЕН" at bounding box center [933, 476] width 442 height 30
click at [1384, 14] on button "Замовлення виконано" at bounding box center [1370, 23] width 141 height 23
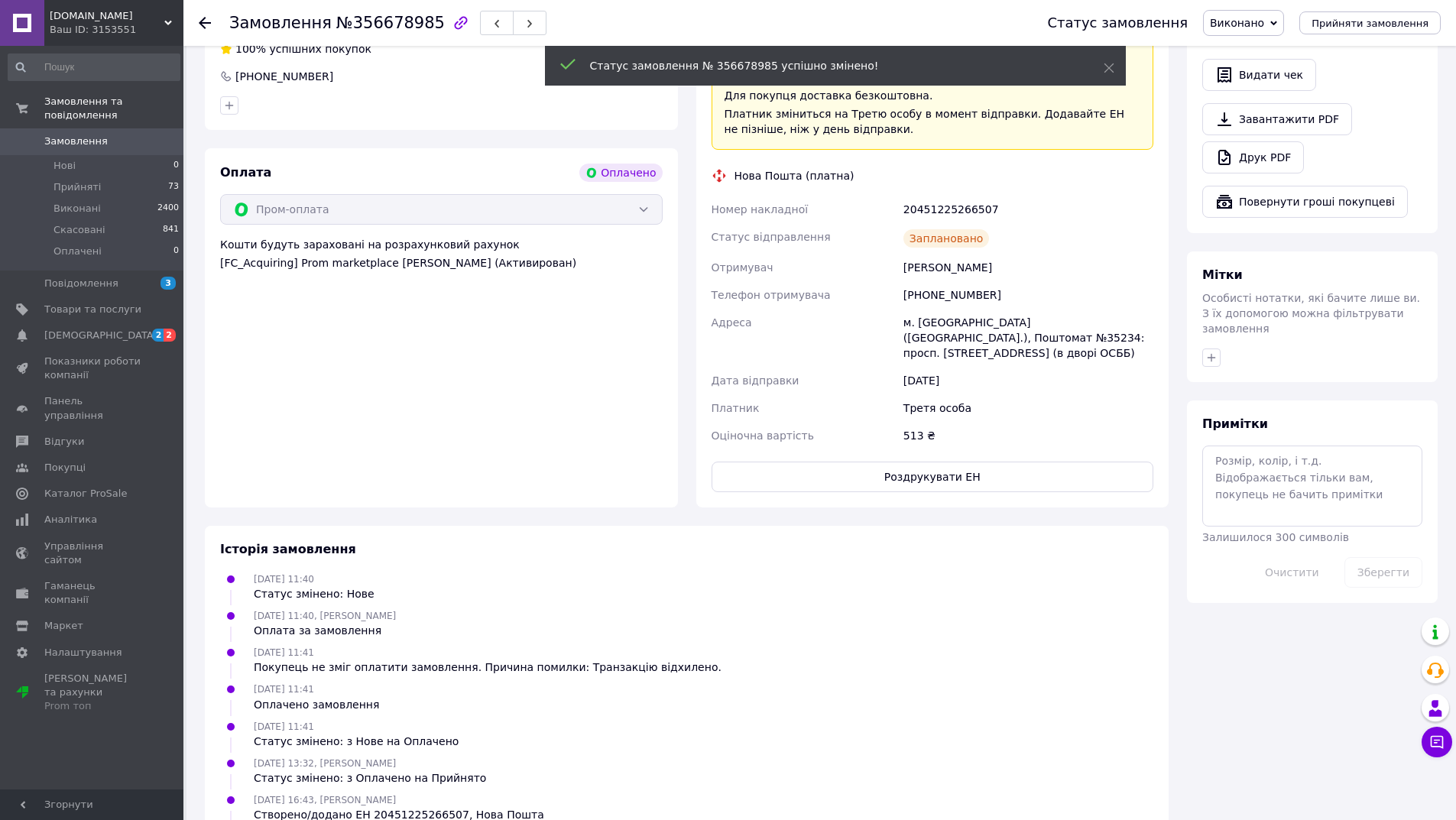
click at [205, 22] on use at bounding box center [205, 23] width 13 height 13
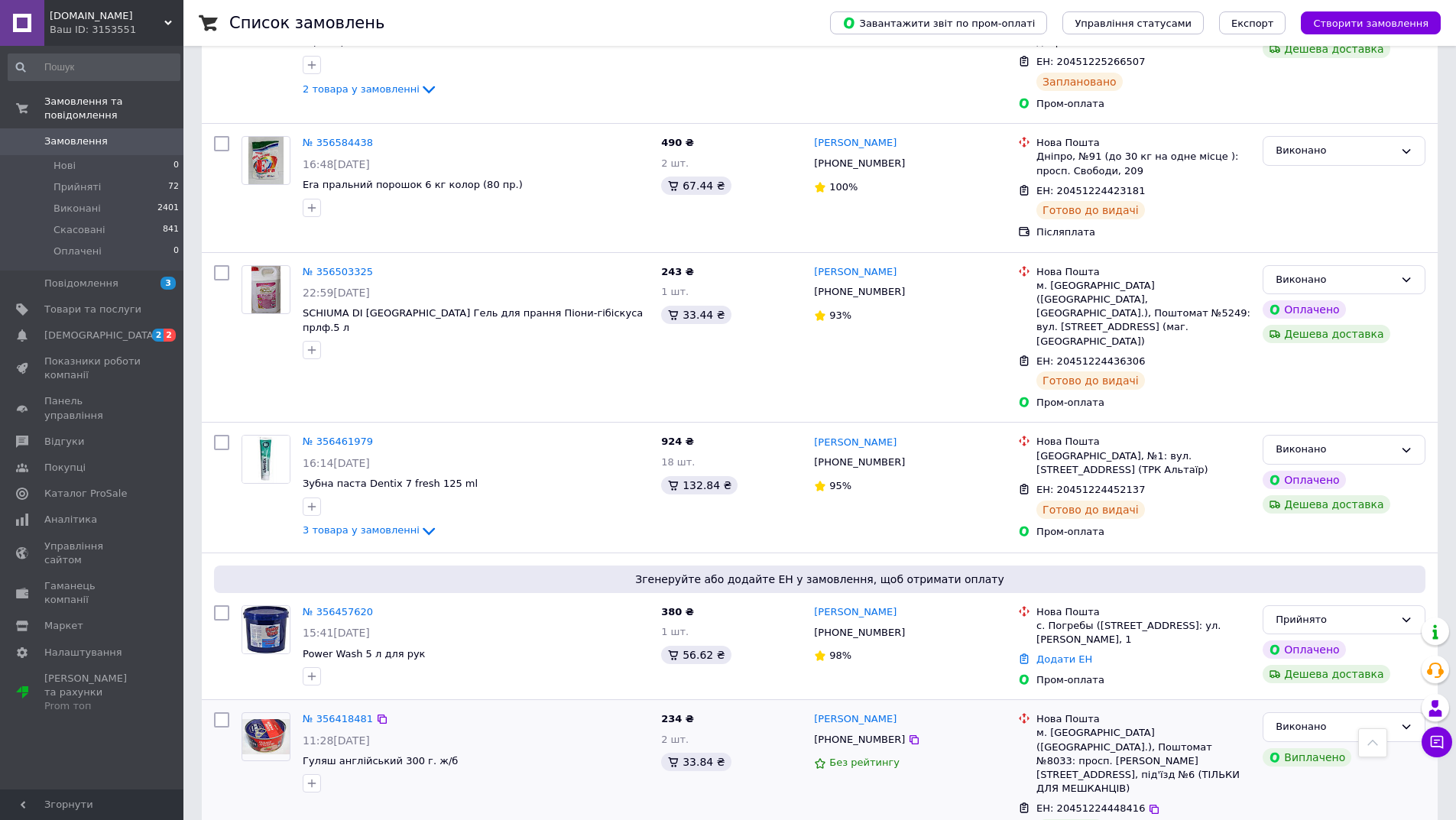
scroll to position [1299, 0]
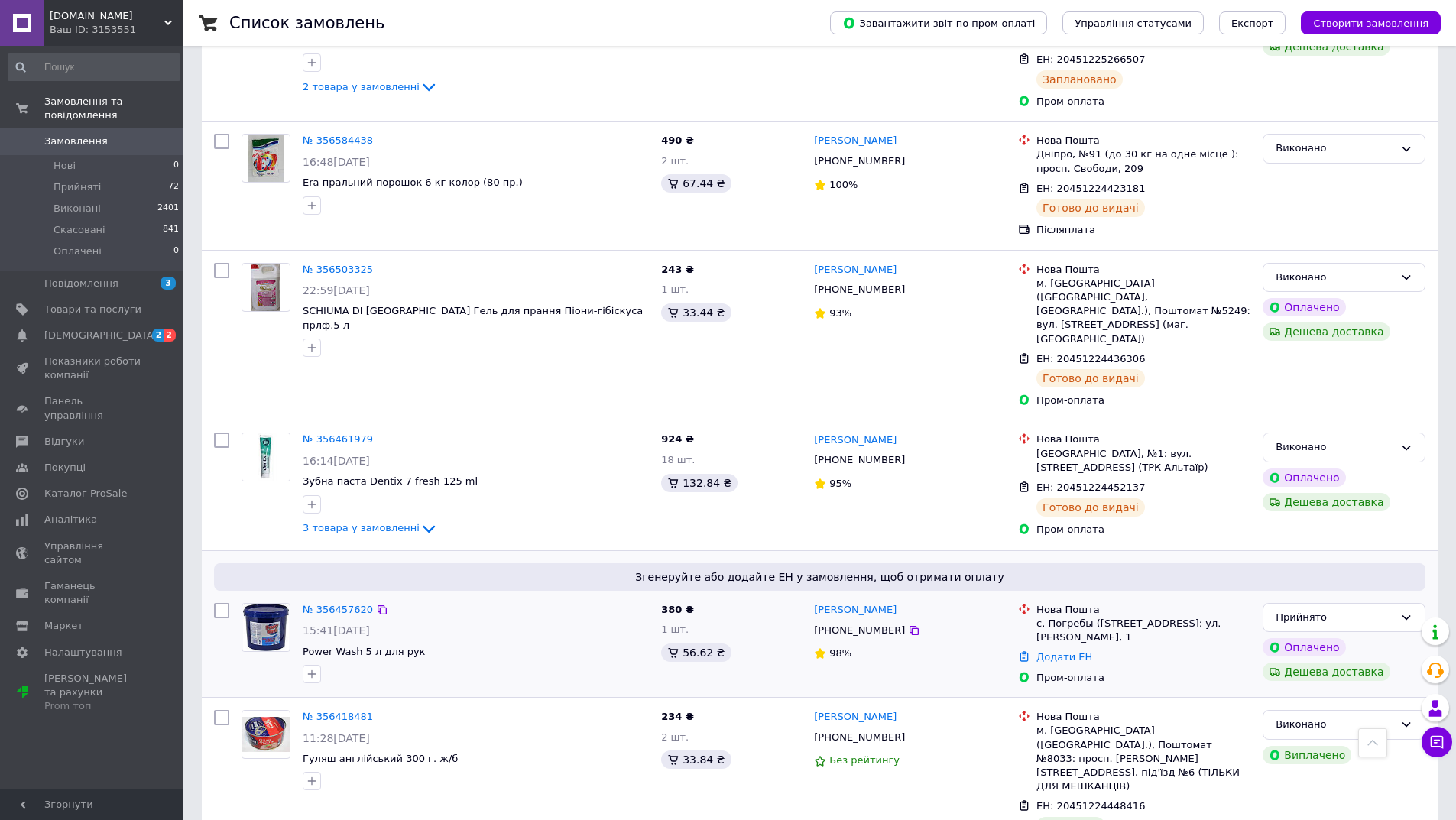
click at [346, 603] on link "№ 356457620" at bounding box center [338, 609] width 71 height 12
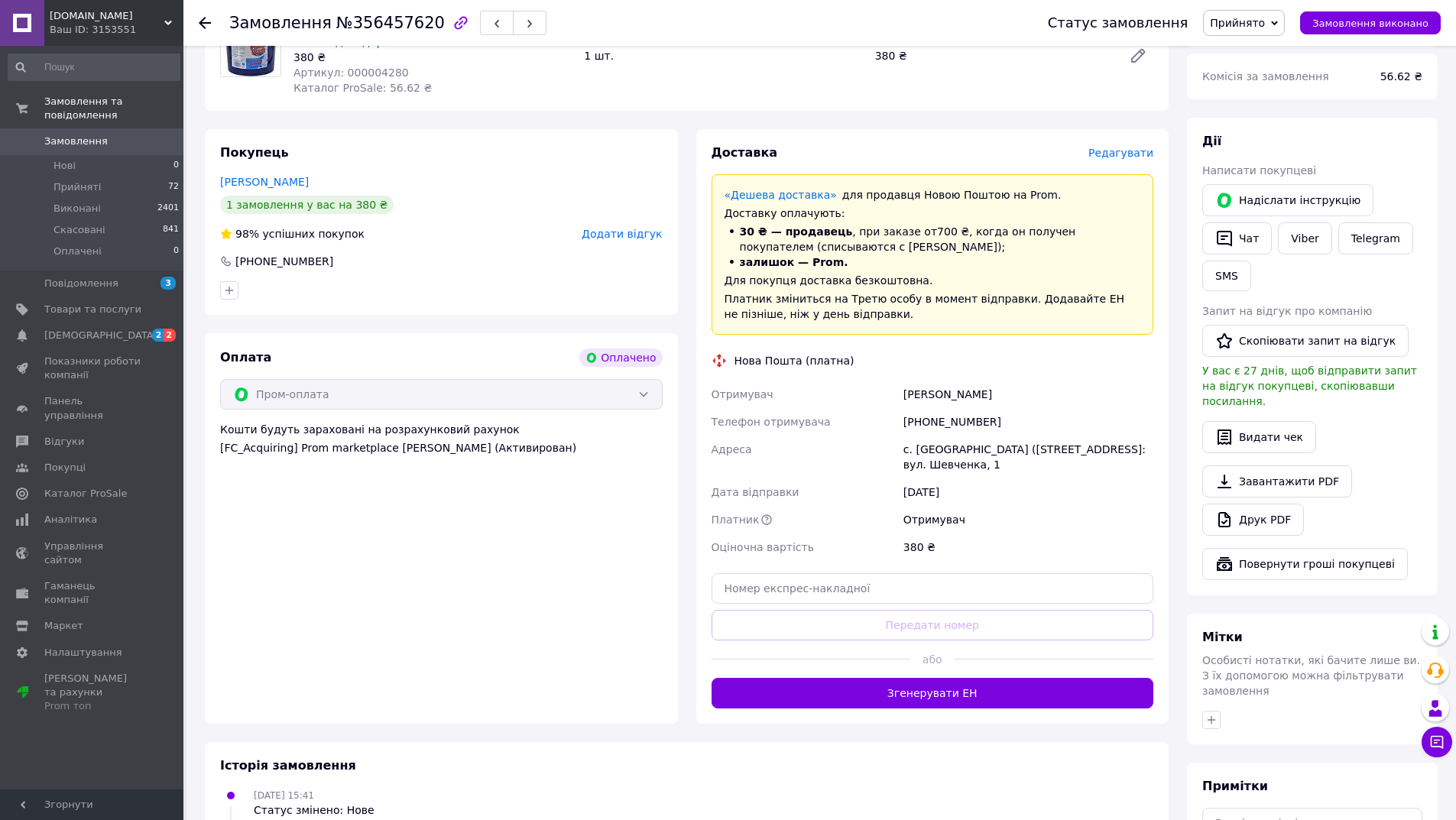
scroll to position [229, 0]
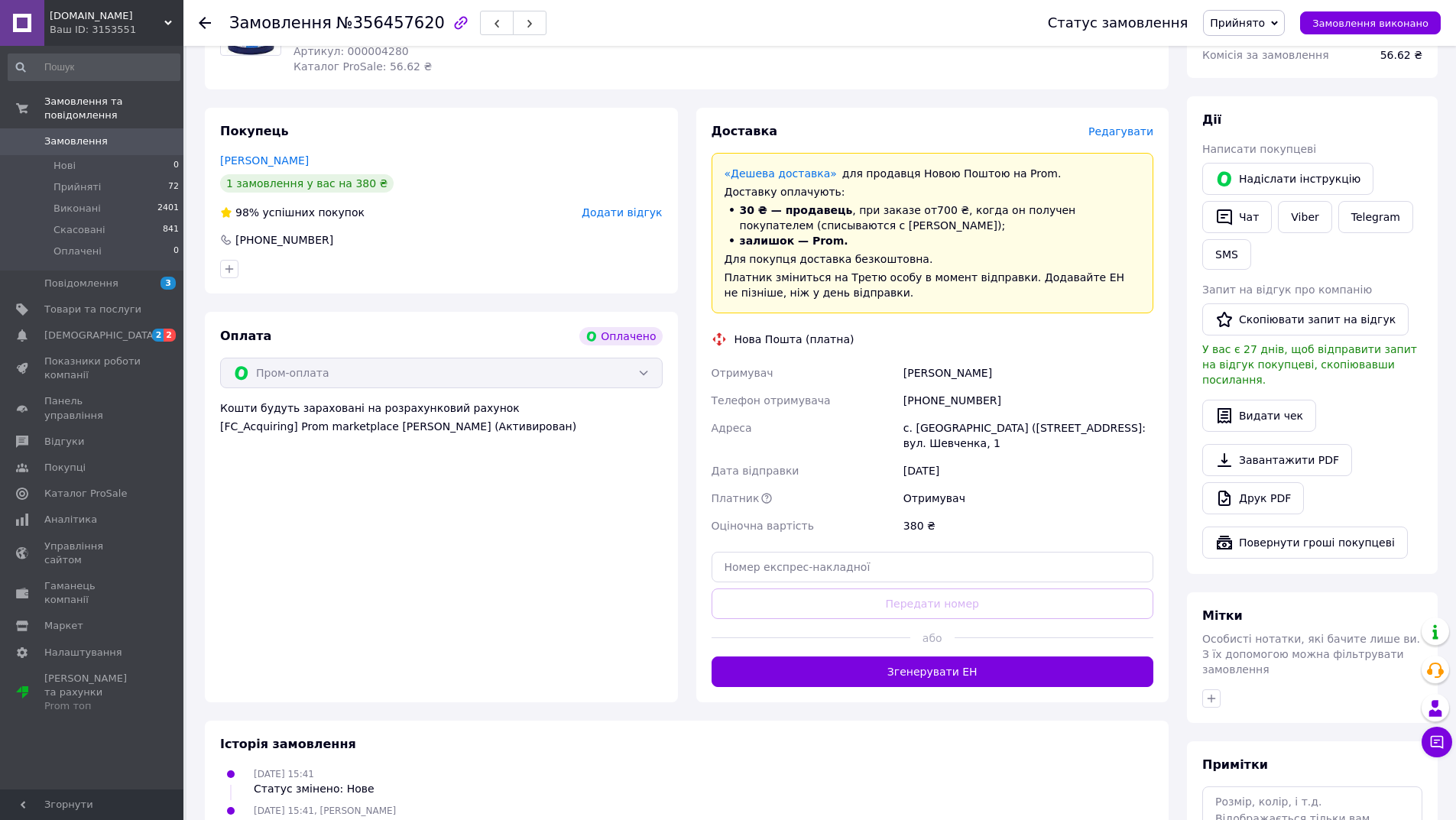
click at [919, 672] on button "Згенерувати ЕН" at bounding box center [933, 671] width 442 height 30
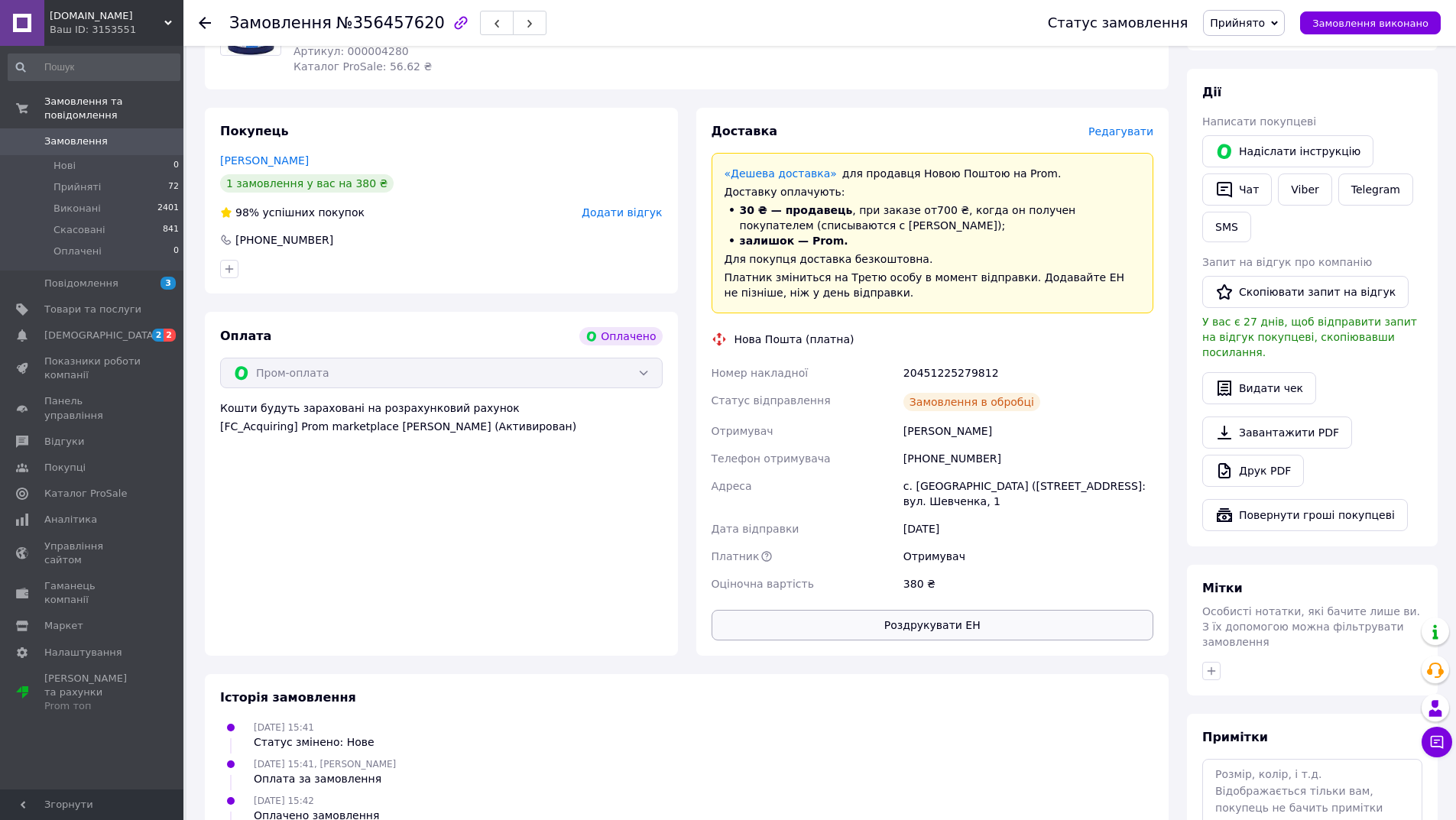
click at [924, 625] on button "Роздрукувати ЕН" at bounding box center [933, 625] width 442 height 30
click at [1326, 27] on span "Замовлення виконано" at bounding box center [1370, 23] width 116 height 12
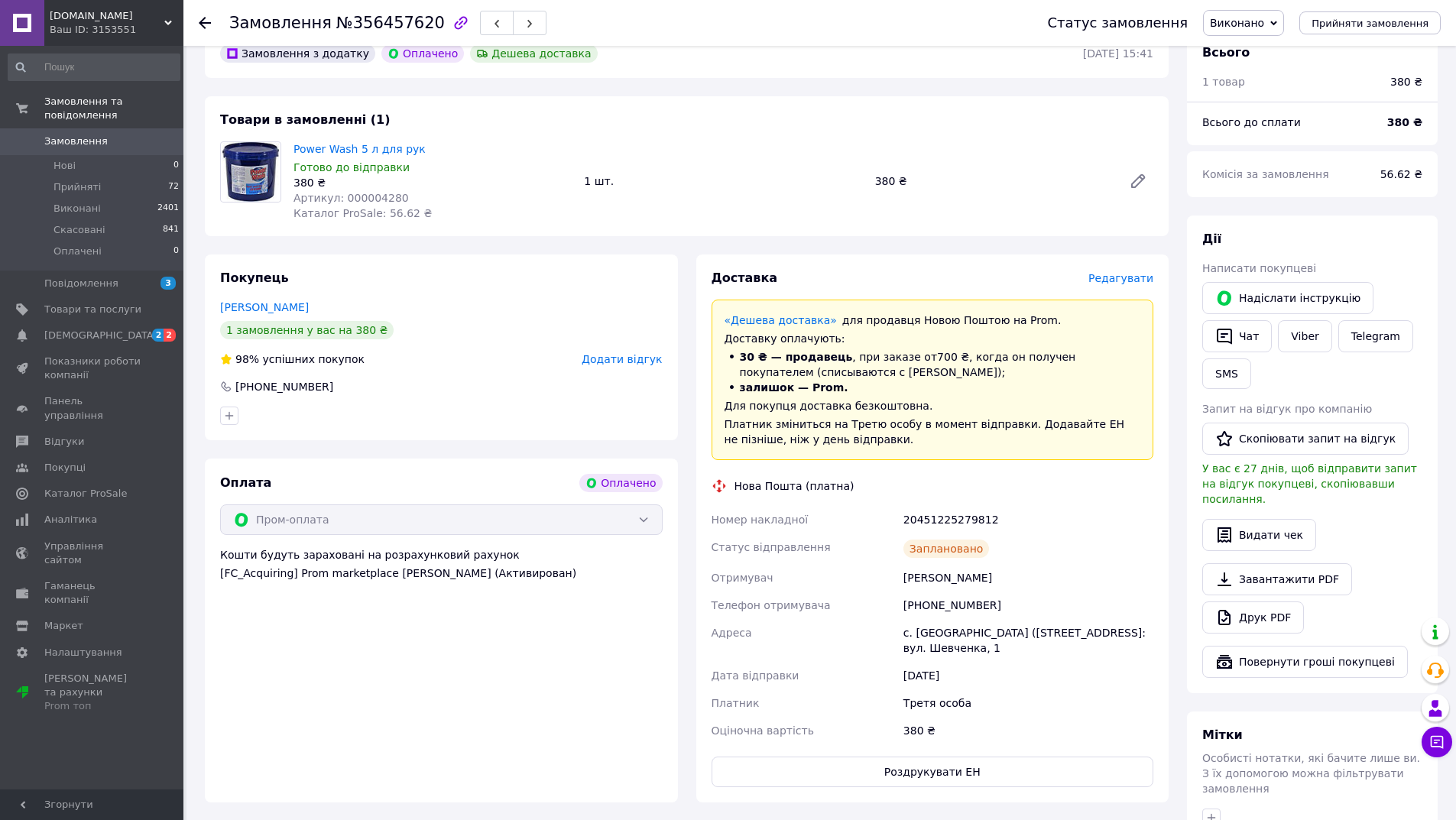
scroll to position [0, 0]
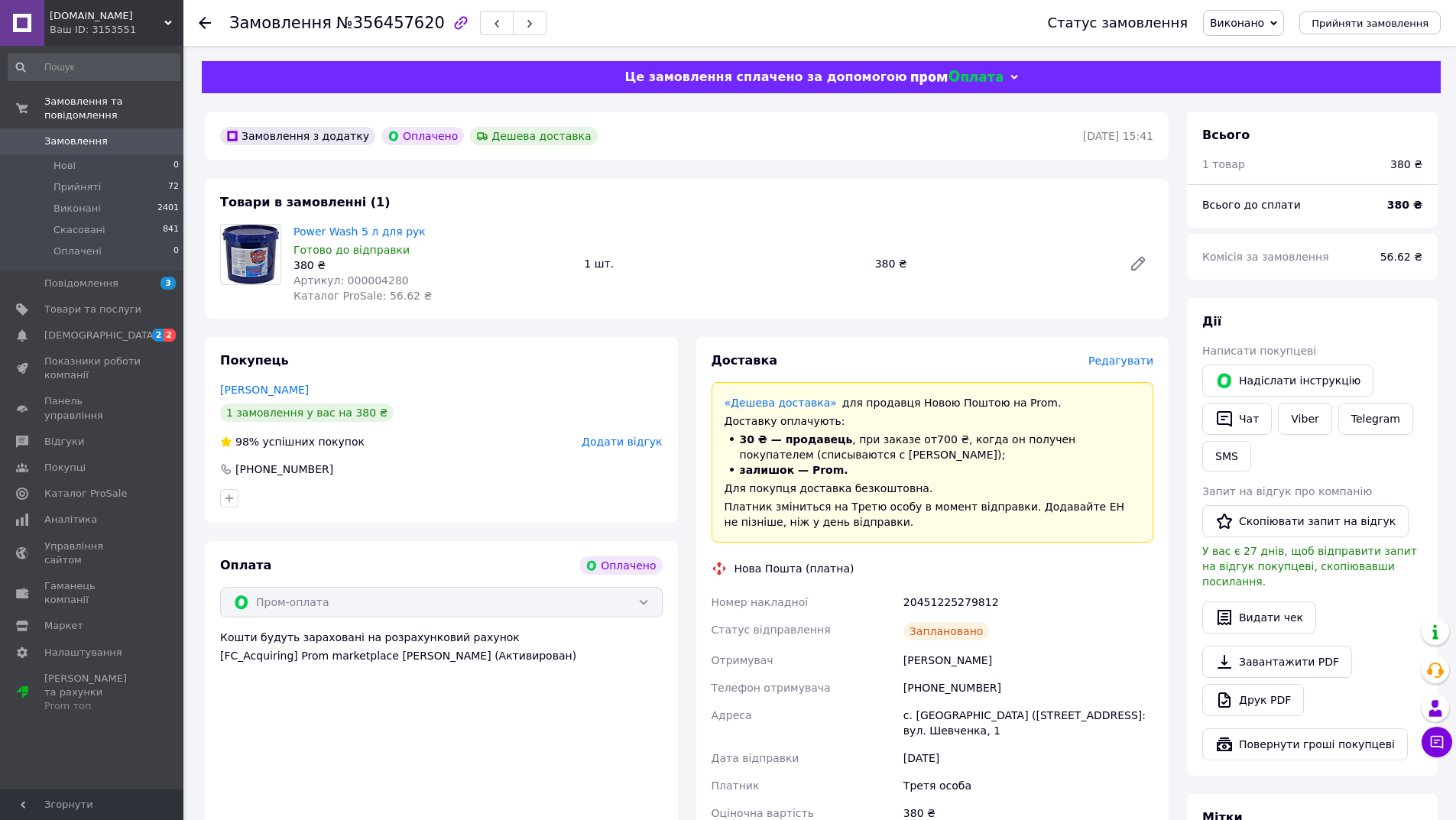
click at [205, 25] on icon at bounding box center [205, 23] width 13 height 13
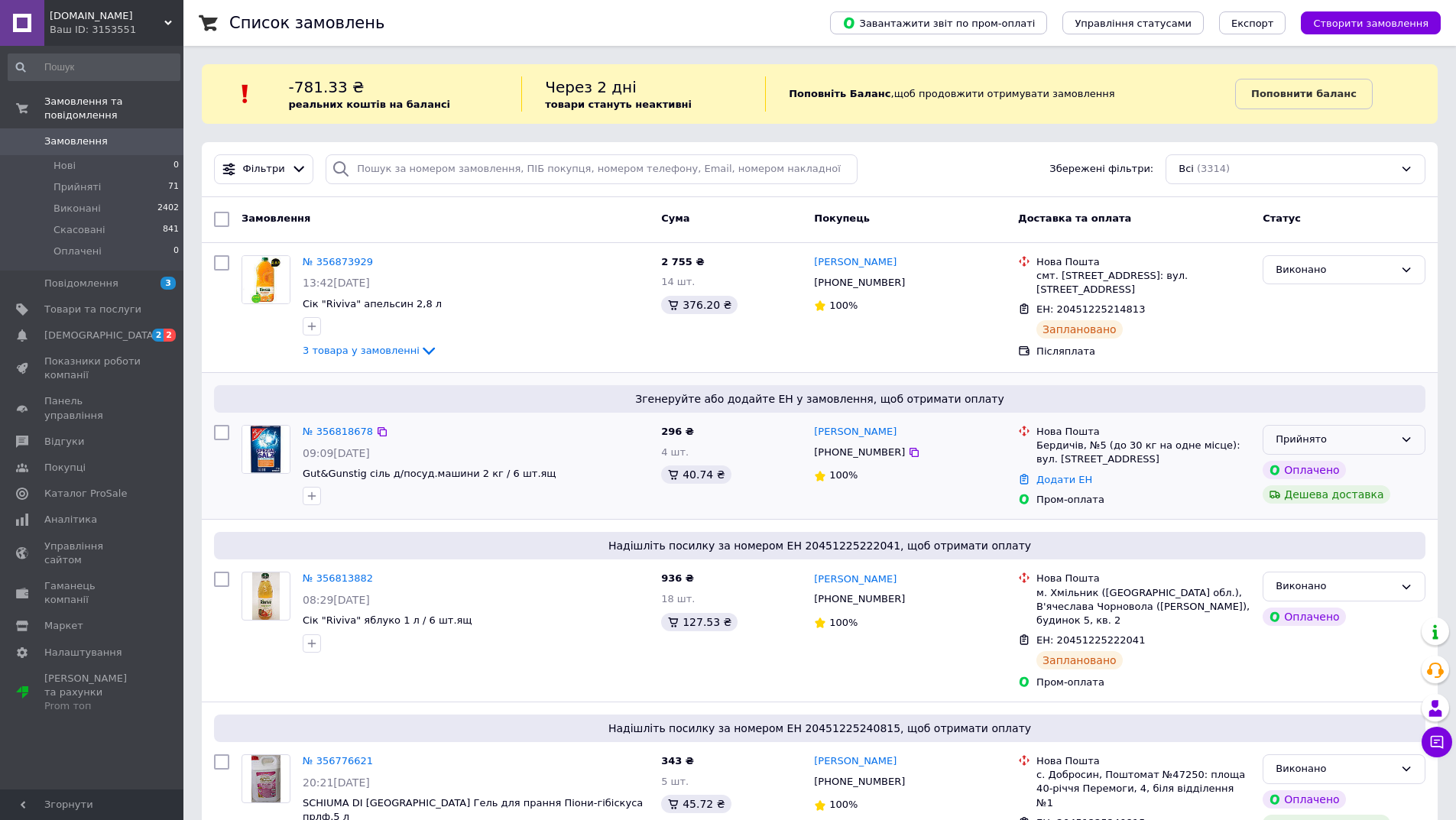
click at [1358, 444] on div "Прийнято" at bounding box center [1334, 440] width 118 height 16
click at [1303, 496] on li "Скасовано" at bounding box center [1344, 500] width 161 height 29
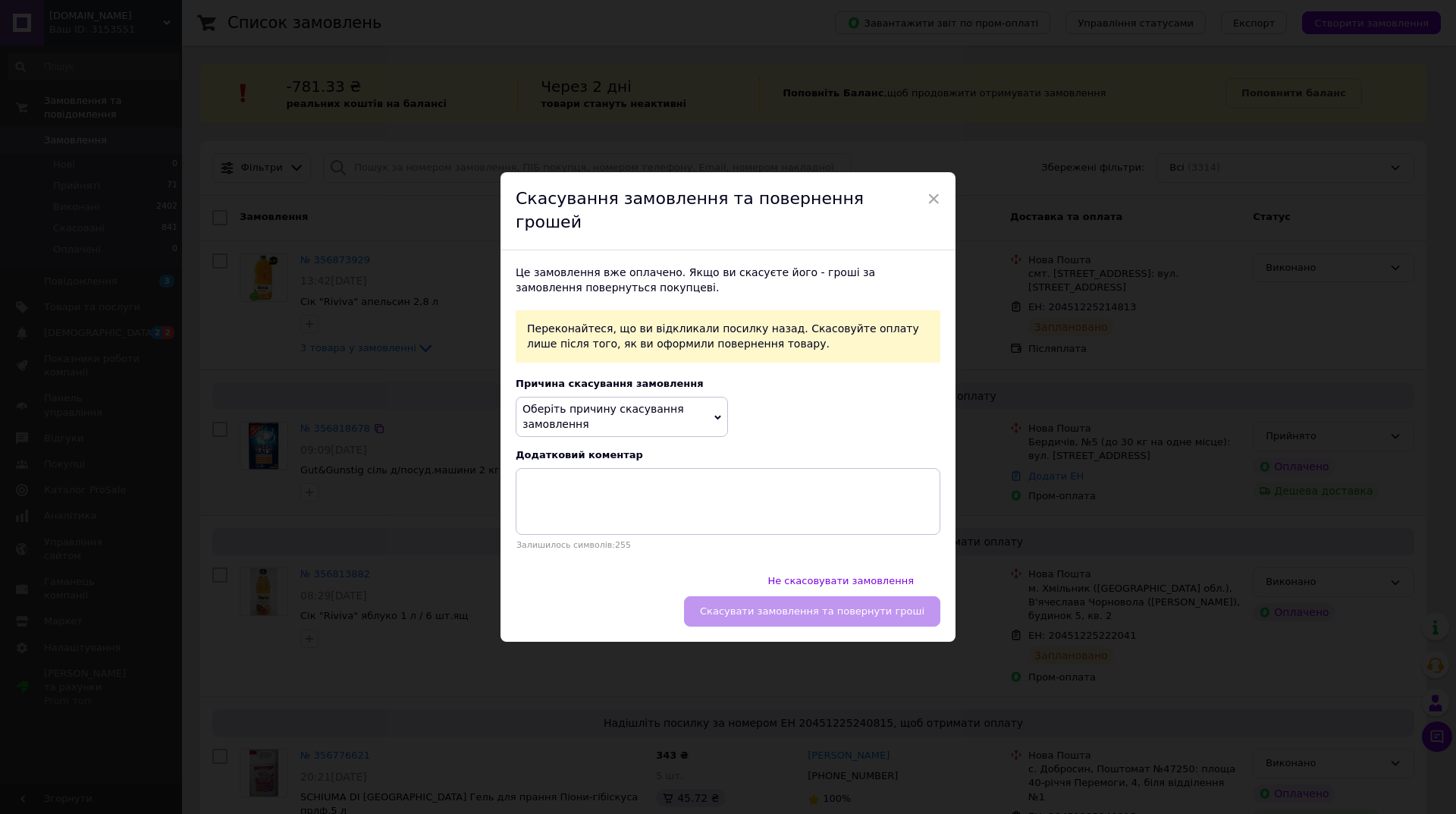
click at [552, 421] on span "Оберіть причину скасування замовлення" at bounding box center [603, 416] width 162 height 28
click at [540, 479] on li "Немає різновиду товару" at bounding box center [621, 475] width 211 height 21
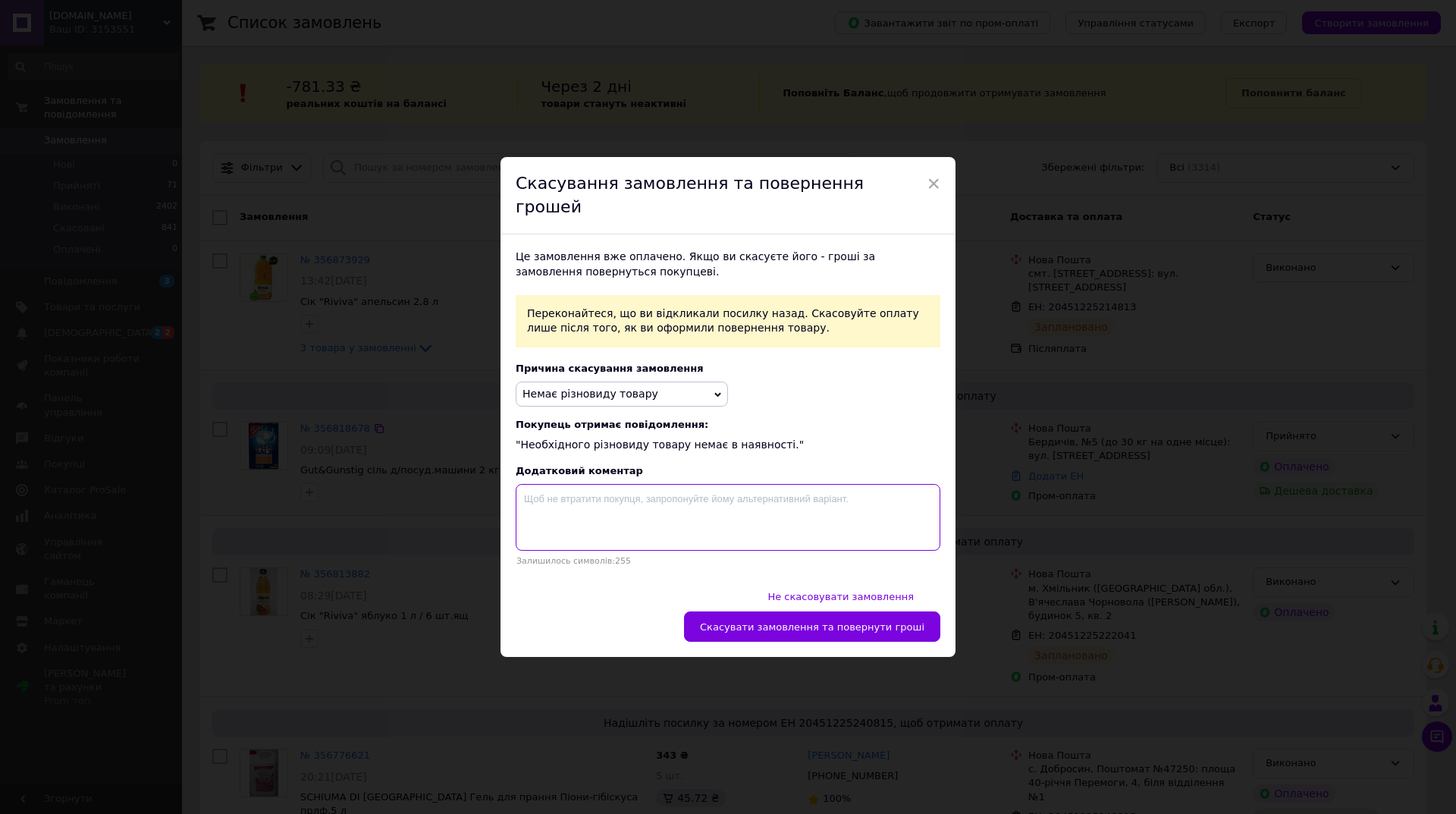
click at [603, 522] on textarea at bounding box center [728, 517] width 425 height 67
click at [688, 404] on span "Немає різновиду товару" at bounding box center [621, 394] width 212 height 26
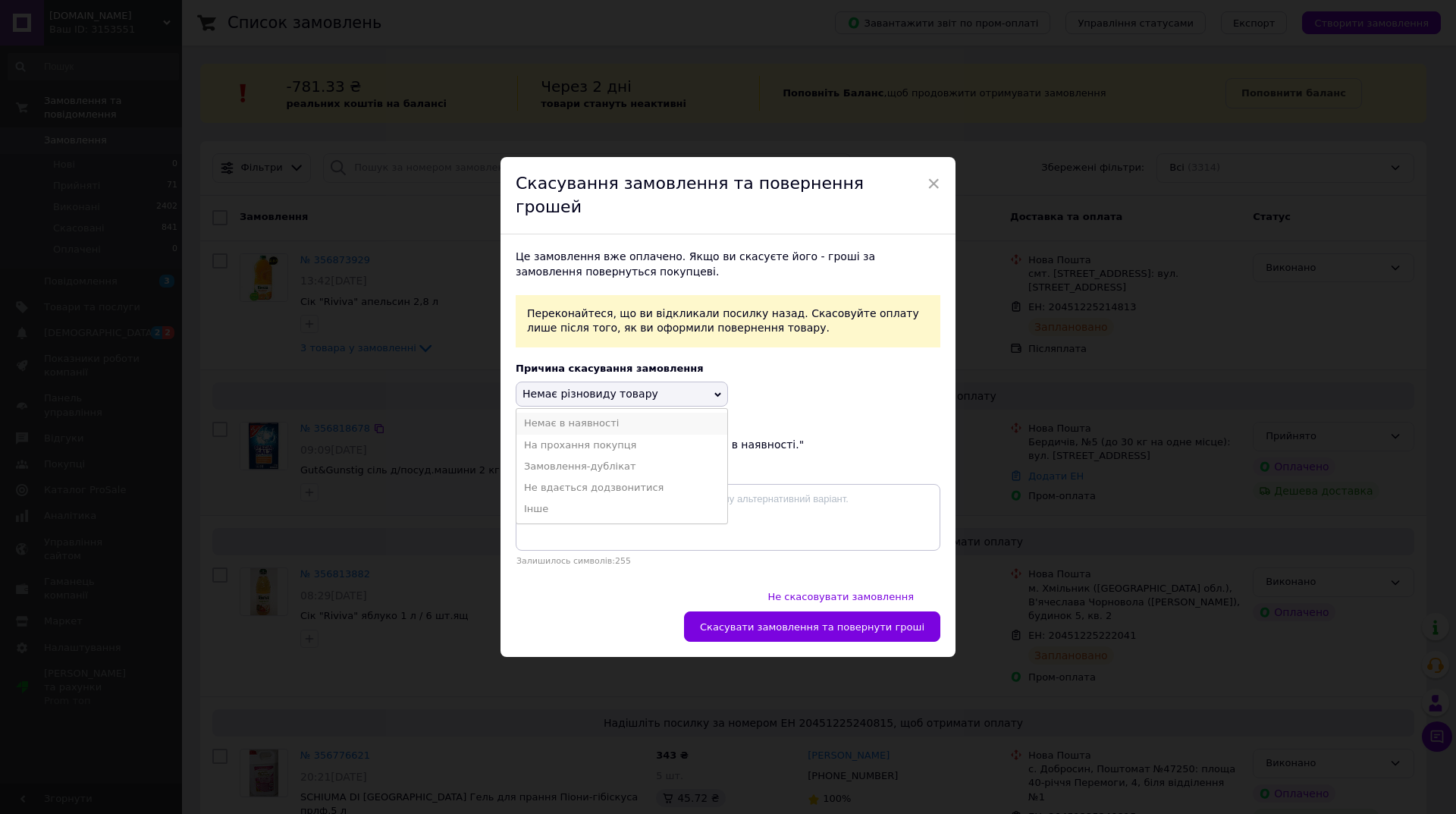
click at [565, 429] on li "Немає в наявності" at bounding box center [621, 423] width 211 height 21
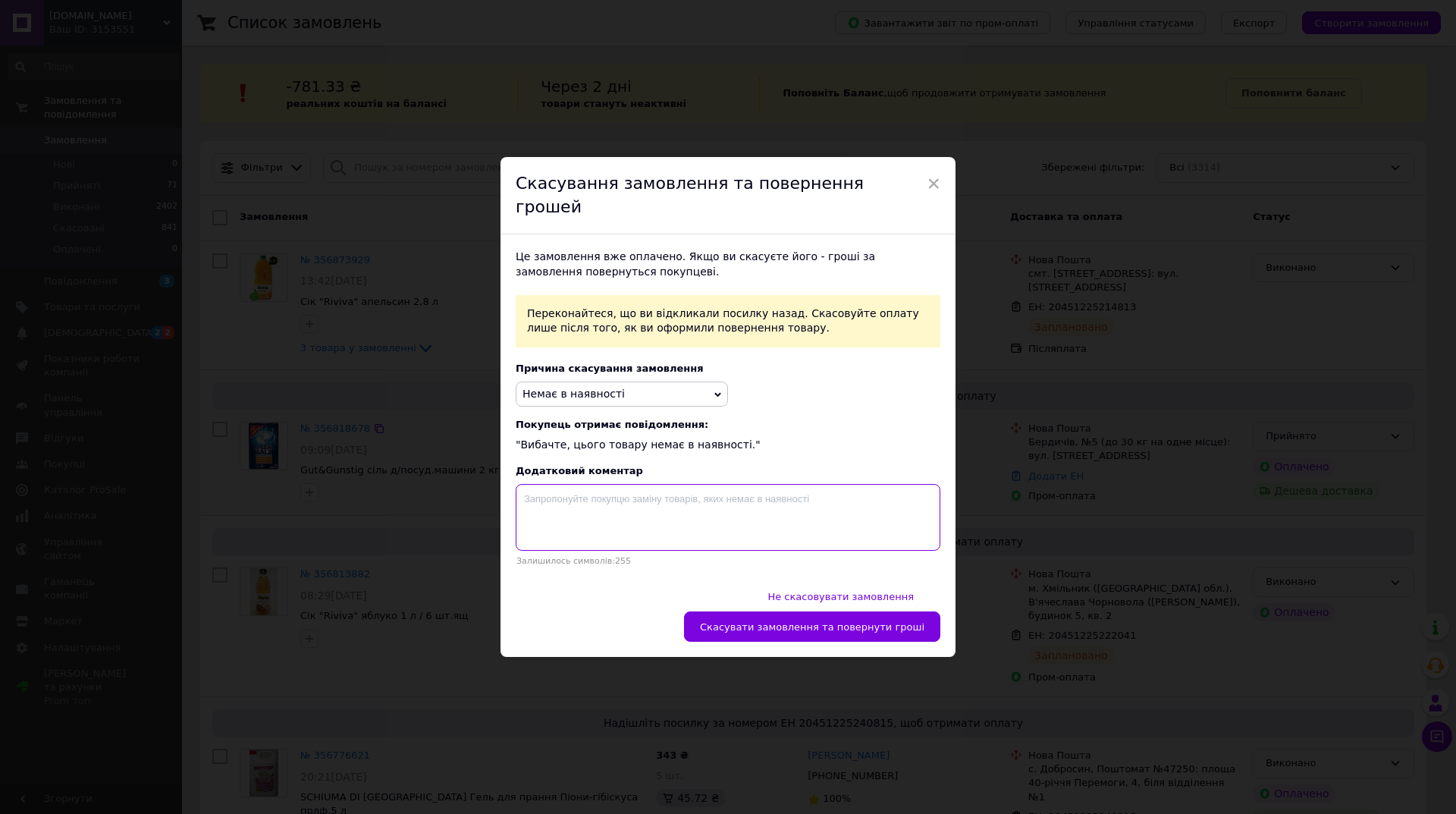
click at [627, 517] on textarea at bounding box center [728, 517] width 425 height 67
type textarea "товар пошкоджений"
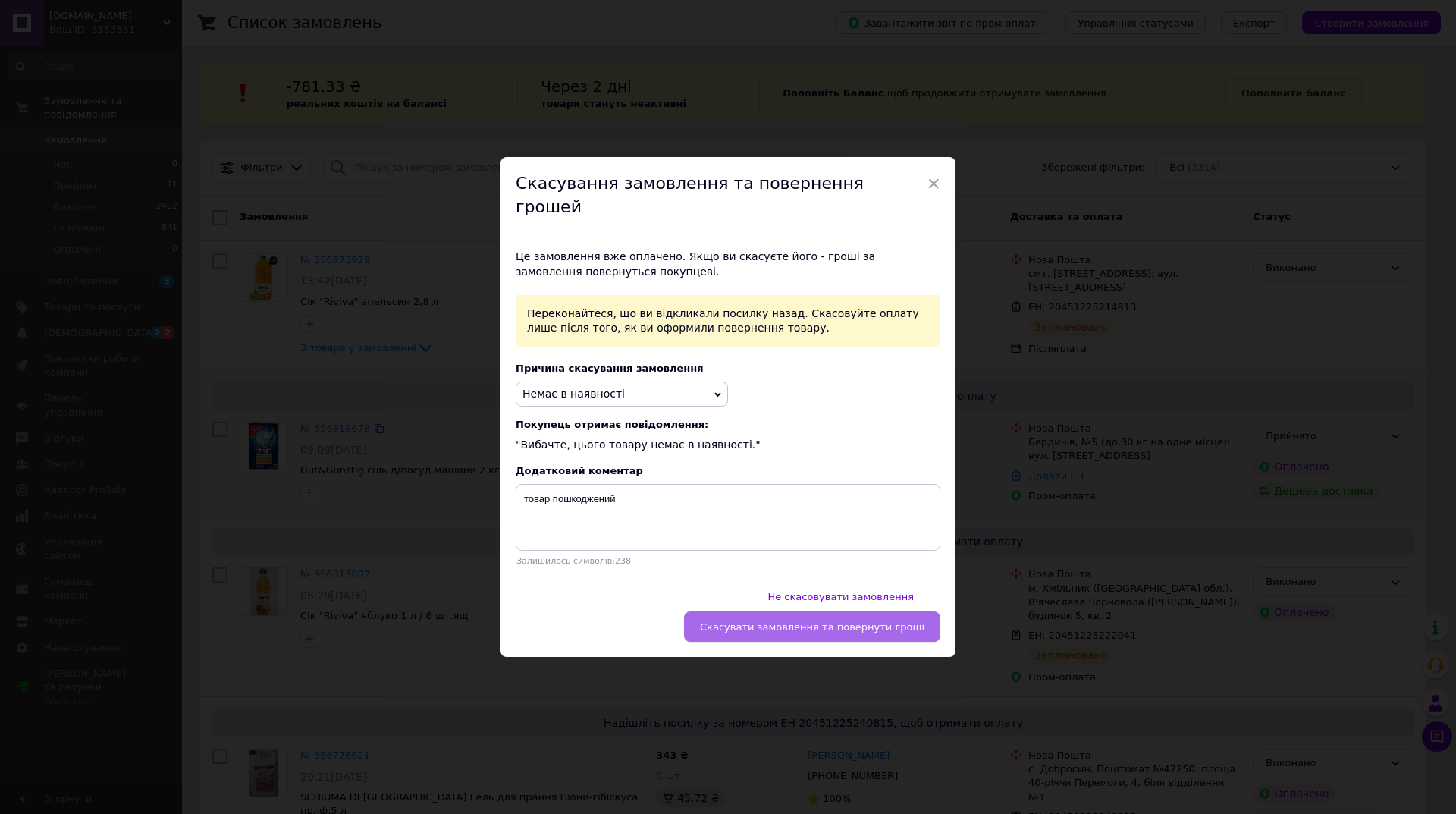
click at [820, 611] on button "Скасувати замовлення та повернути гроші" at bounding box center [812, 626] width 256 height 30
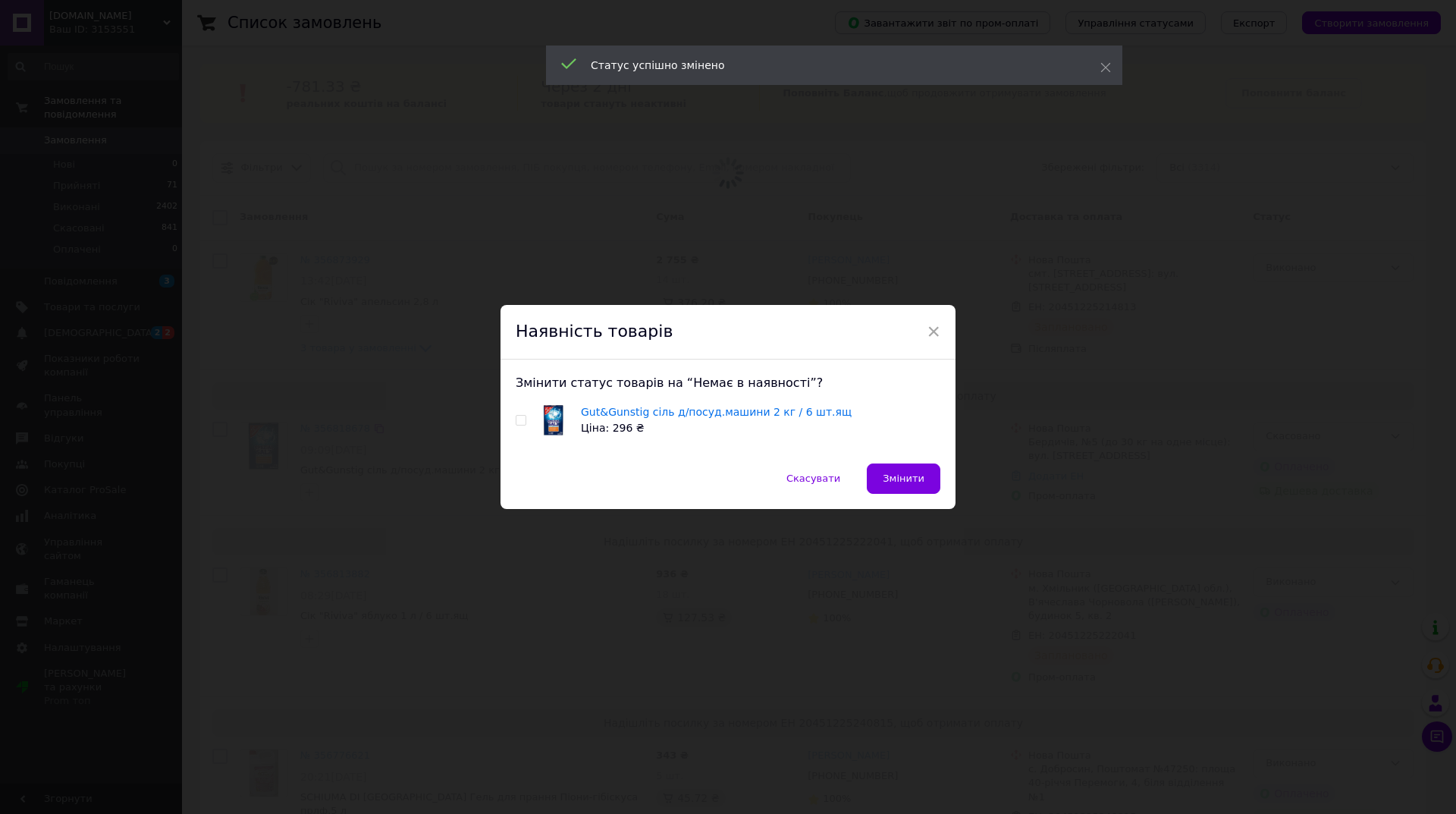
click at [515, 417] on input "checkbox" at bounding box center [520, 420] width 10 height 10
checkbox input "true"
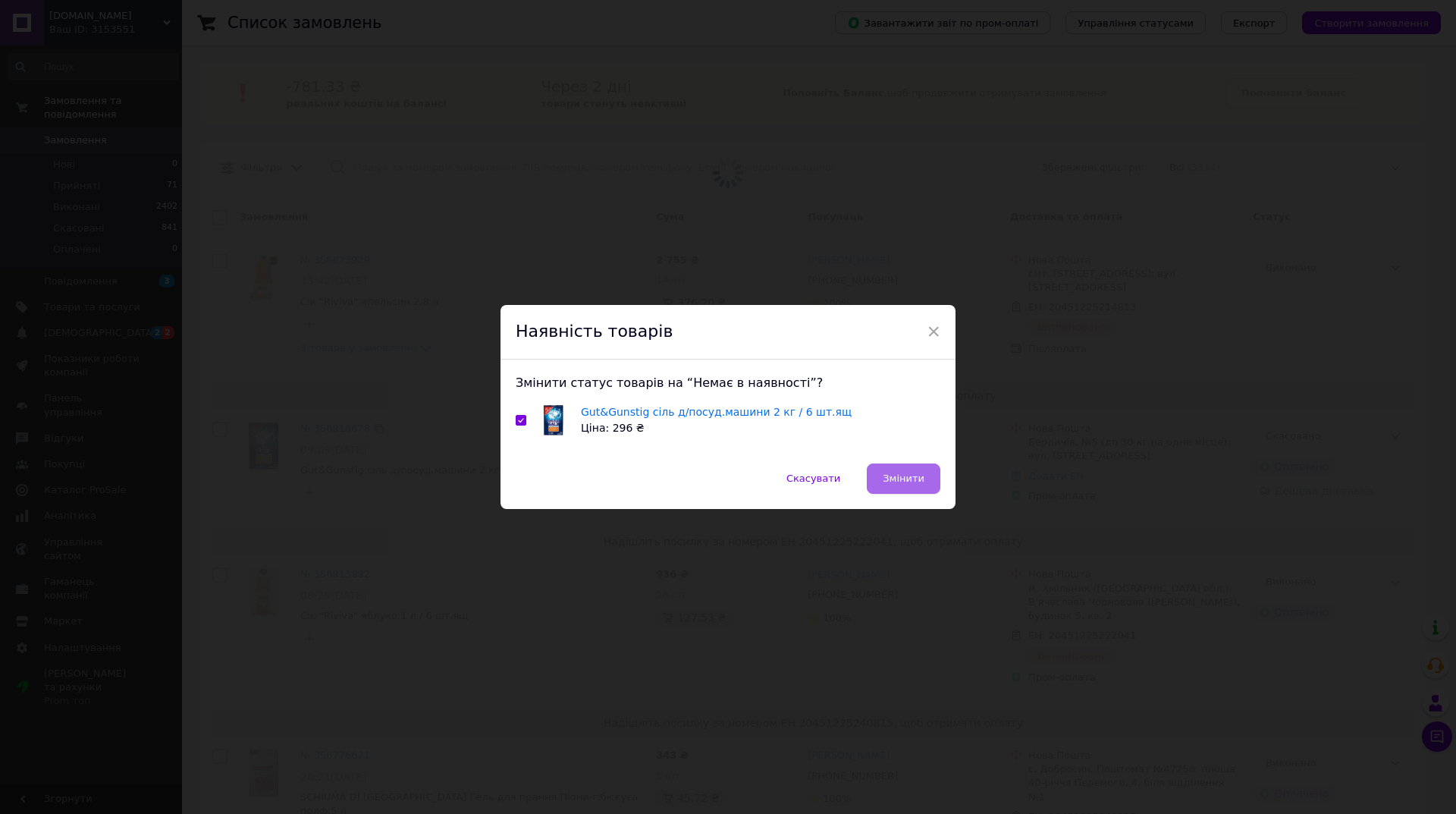
click at [893, 483] on span "Змінити" at bounding box center [903, 478] width 42 height 12
